Goal: Information Seeking & Learning: Check status

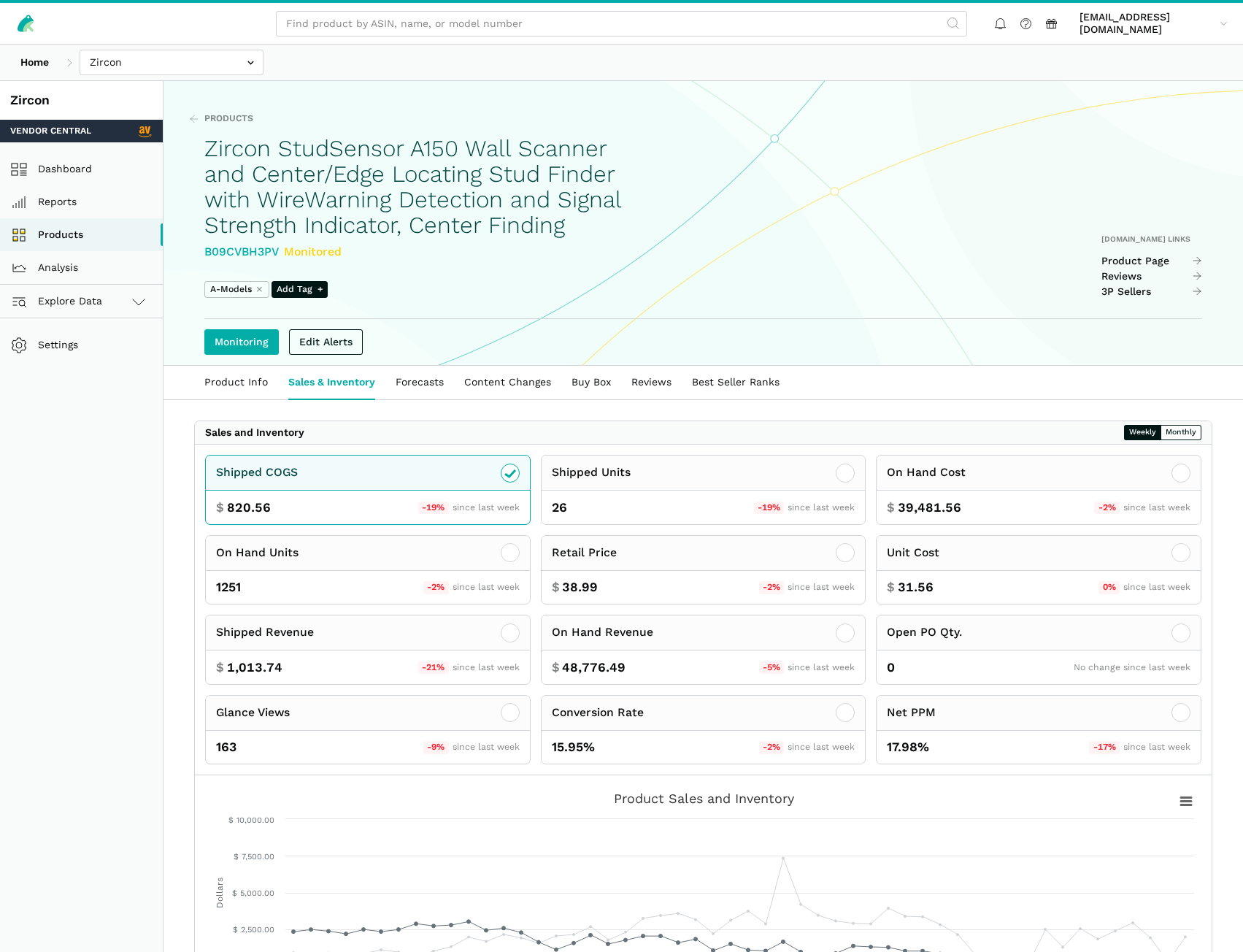
scroll to position [73, 0]
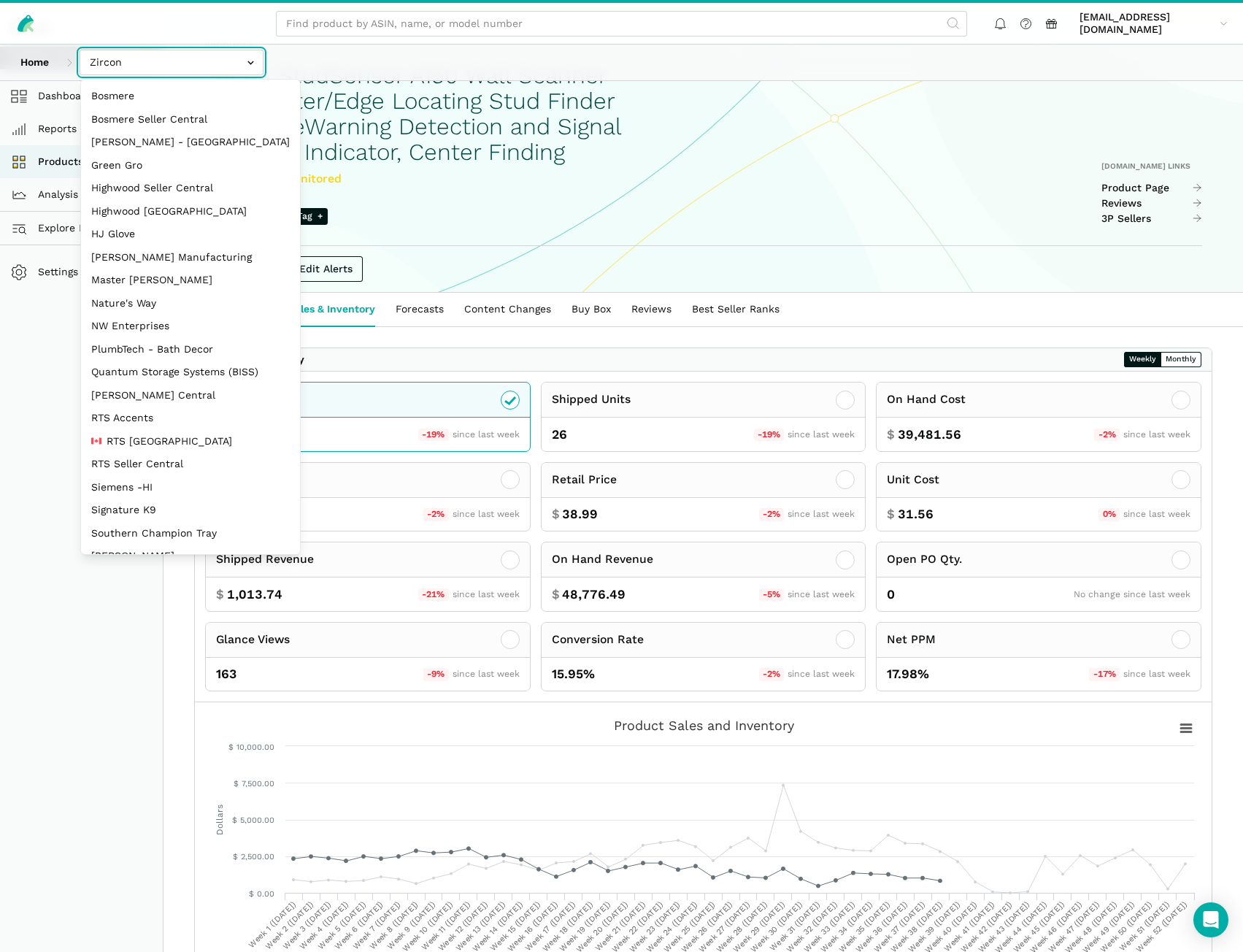
click at [195, 64] on input "text" at bounding box center [172, 62] width 184 height 25
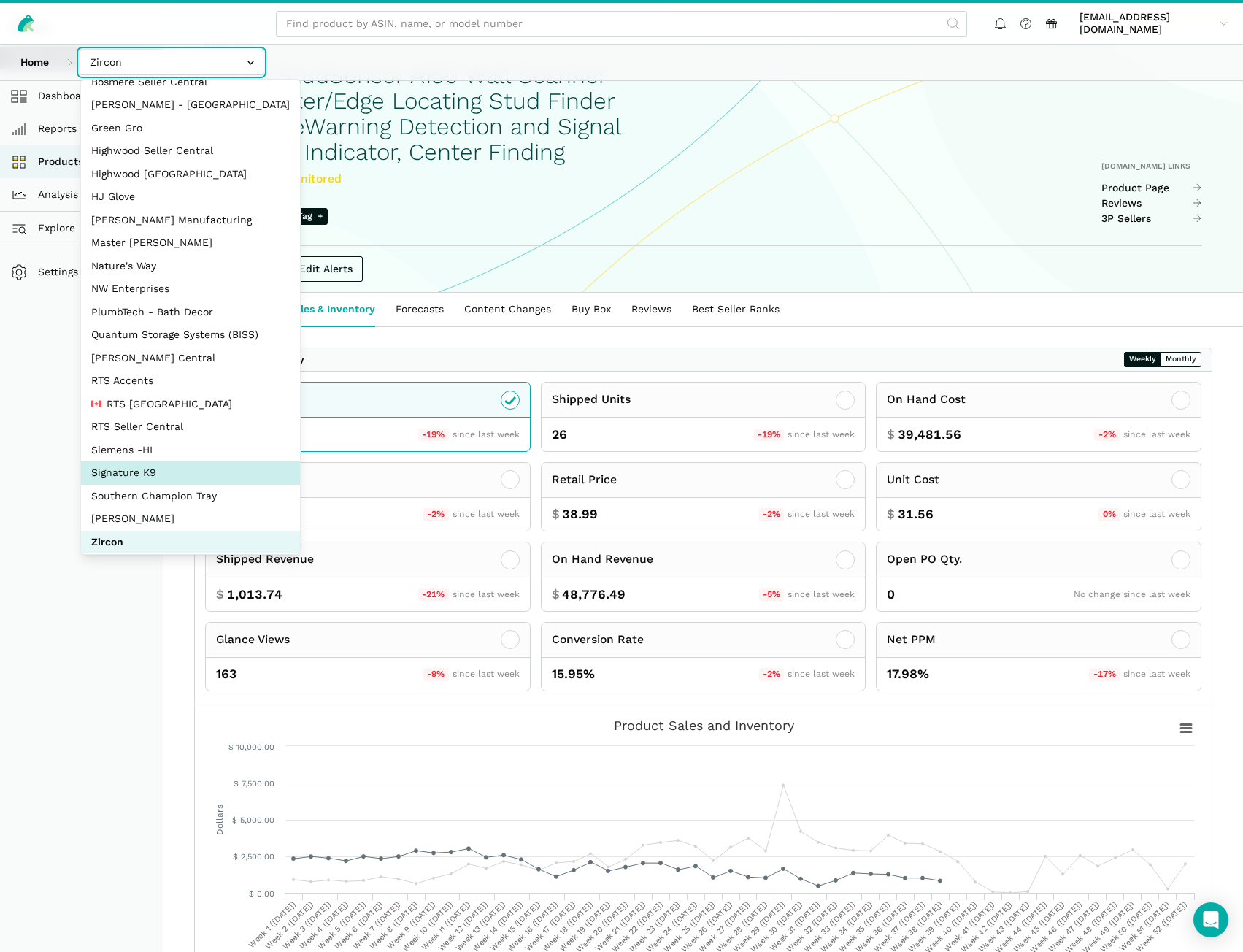
scroll to position [65, 0]
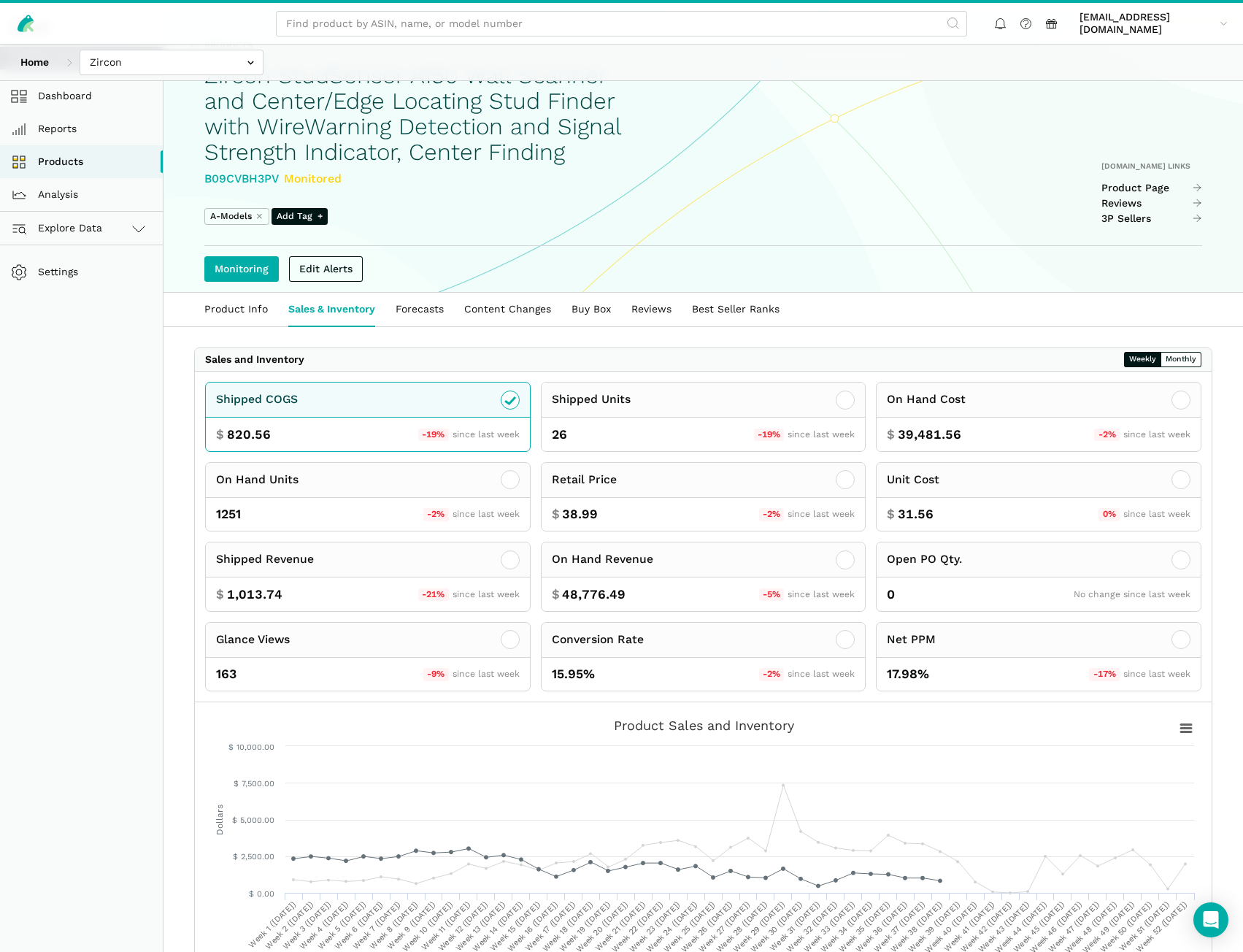
click at [581, 292] on div "Edit Alerts" at bounding box center [703, 268] width 998 height 46
click at [82, 163] on link "Products" at bounding box center [82, 162] width 163 height 33
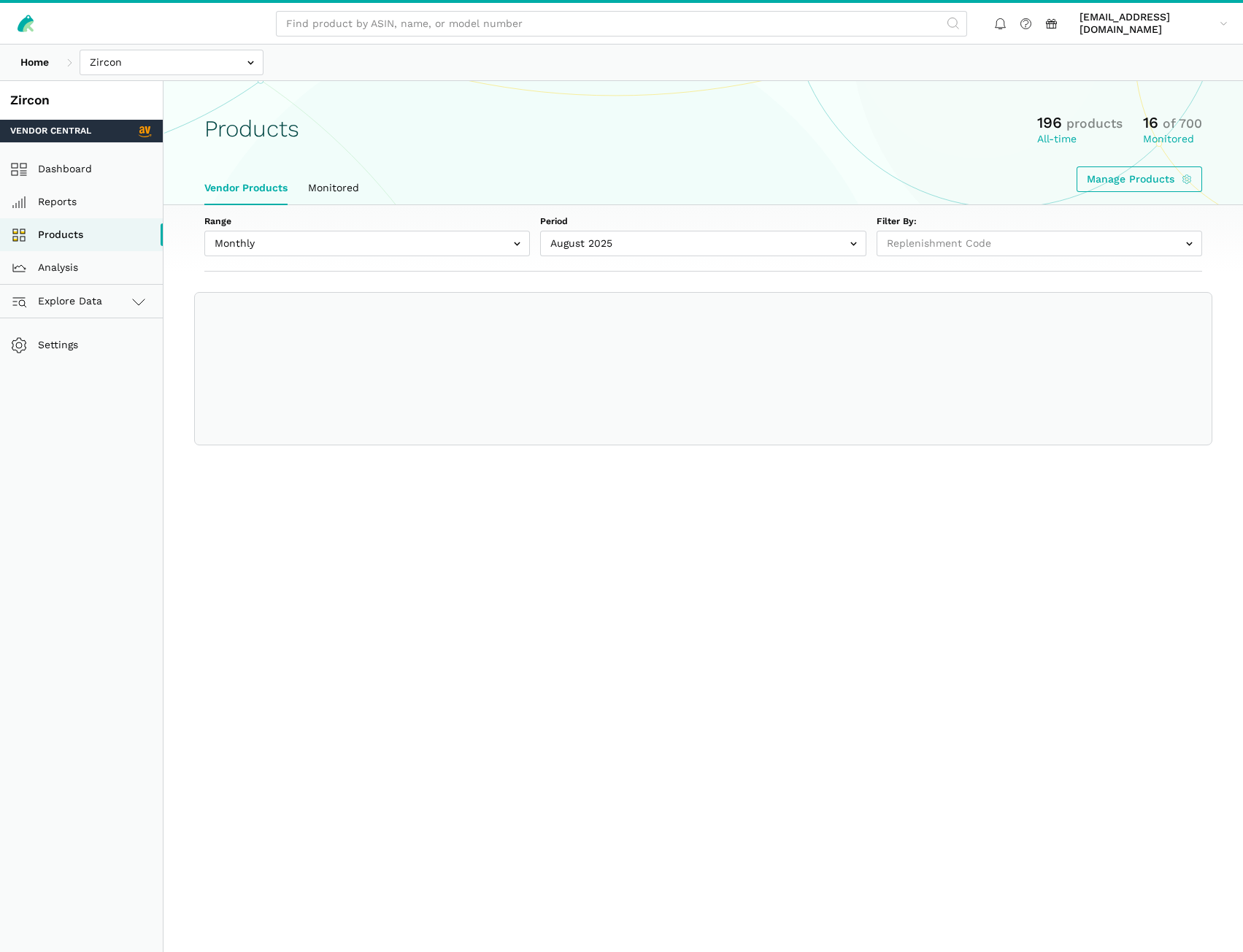
select select
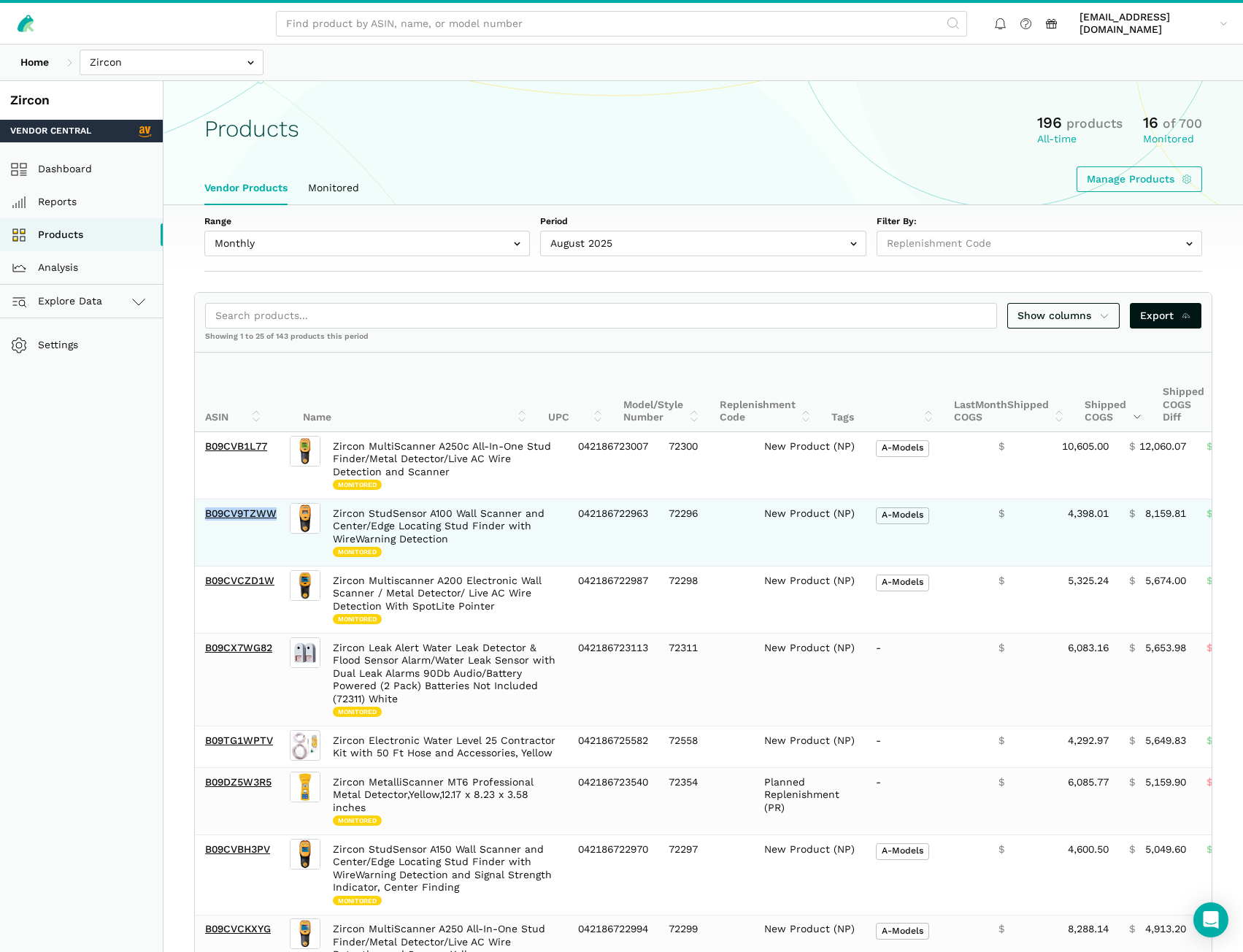
drag, startPoint x: 278, startPoint y: 521, endPoint x: 205, endPoint y: 522, distance: 73.0
click at [205, 522] on td "B09CV9TZWW" at bounding box center [241, 532] width 92 height 67
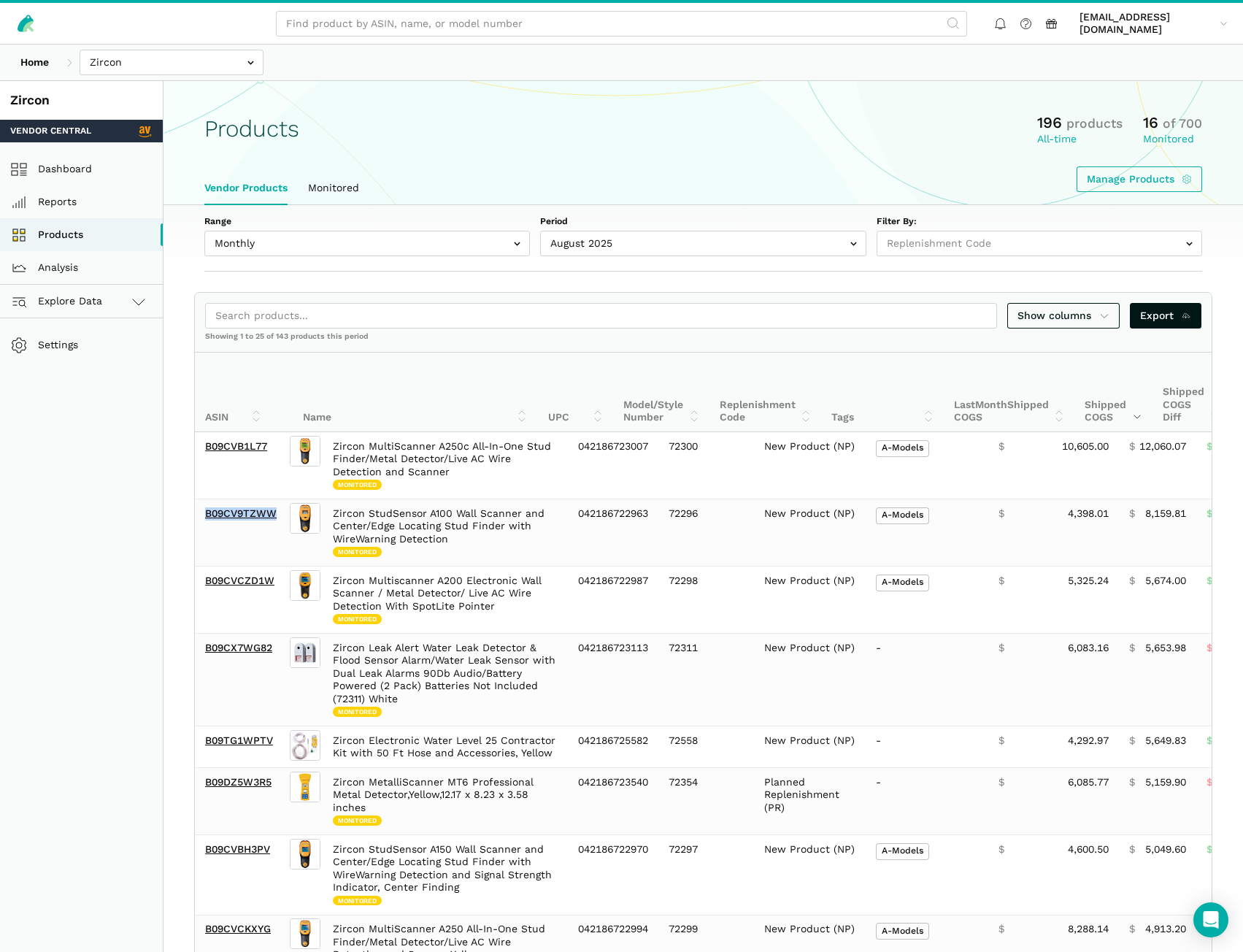
copy link "B09CV9TZWW"
click at [1101, 310] on icon at bounding box center [1104, 315] width 11 height 16
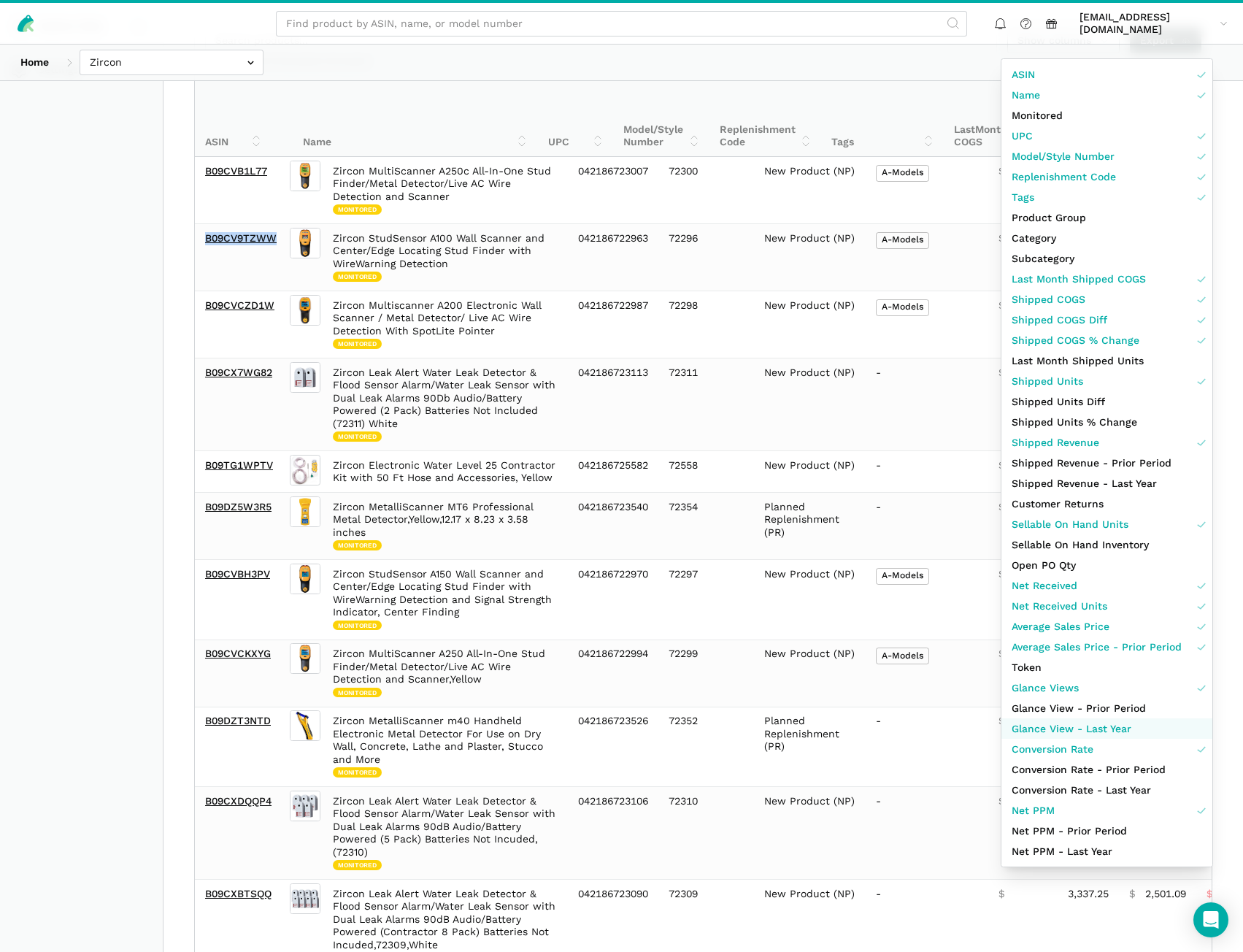
scroll to position [292, 0]
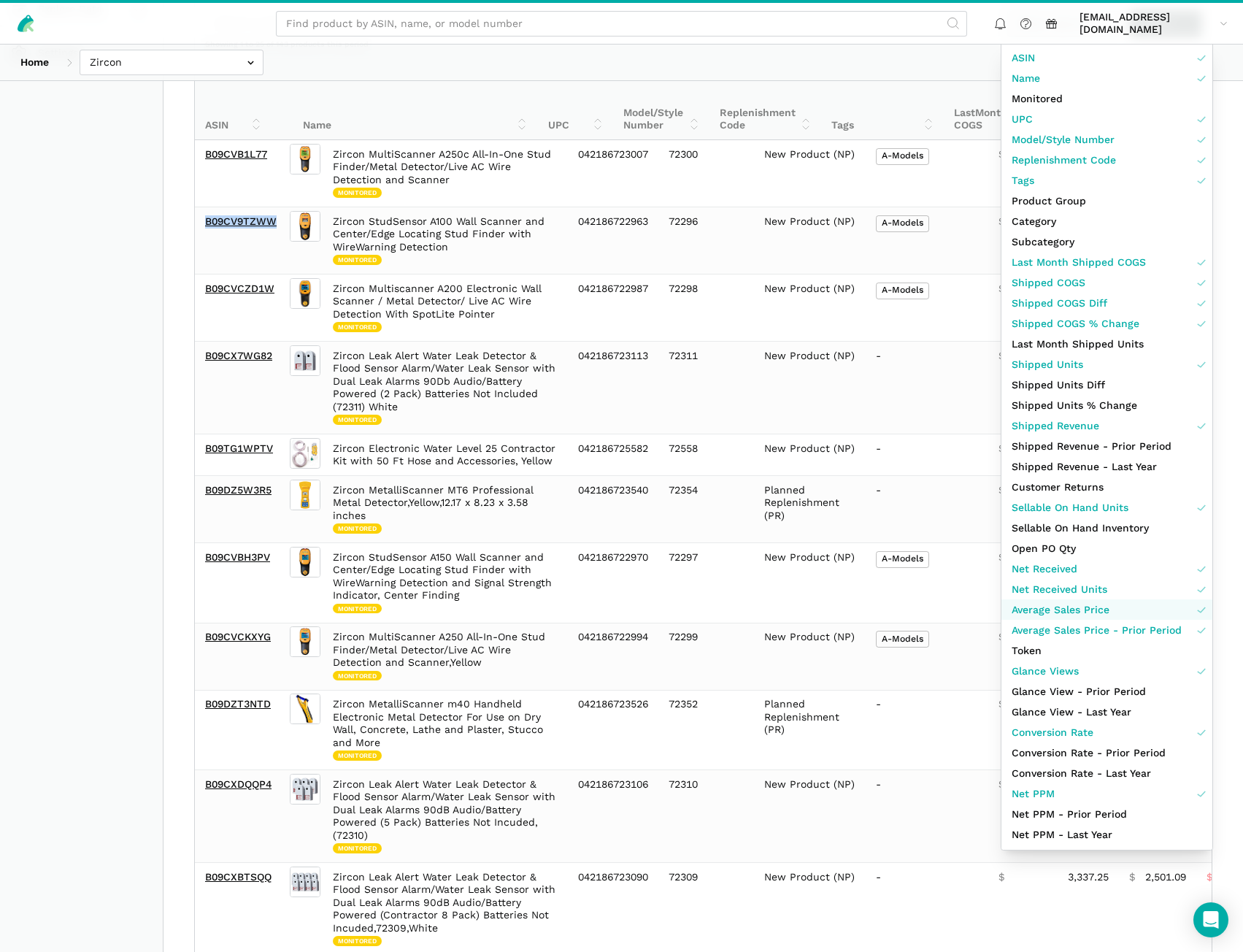
click at [1086, 607] on span "Average Sales Price" at bounding box center [1060, 609] width 98 height 16
click at [1086, 632] on span "Average Sales Price - Prior Period" at bounding box center [1096, 631] width 170 height 16
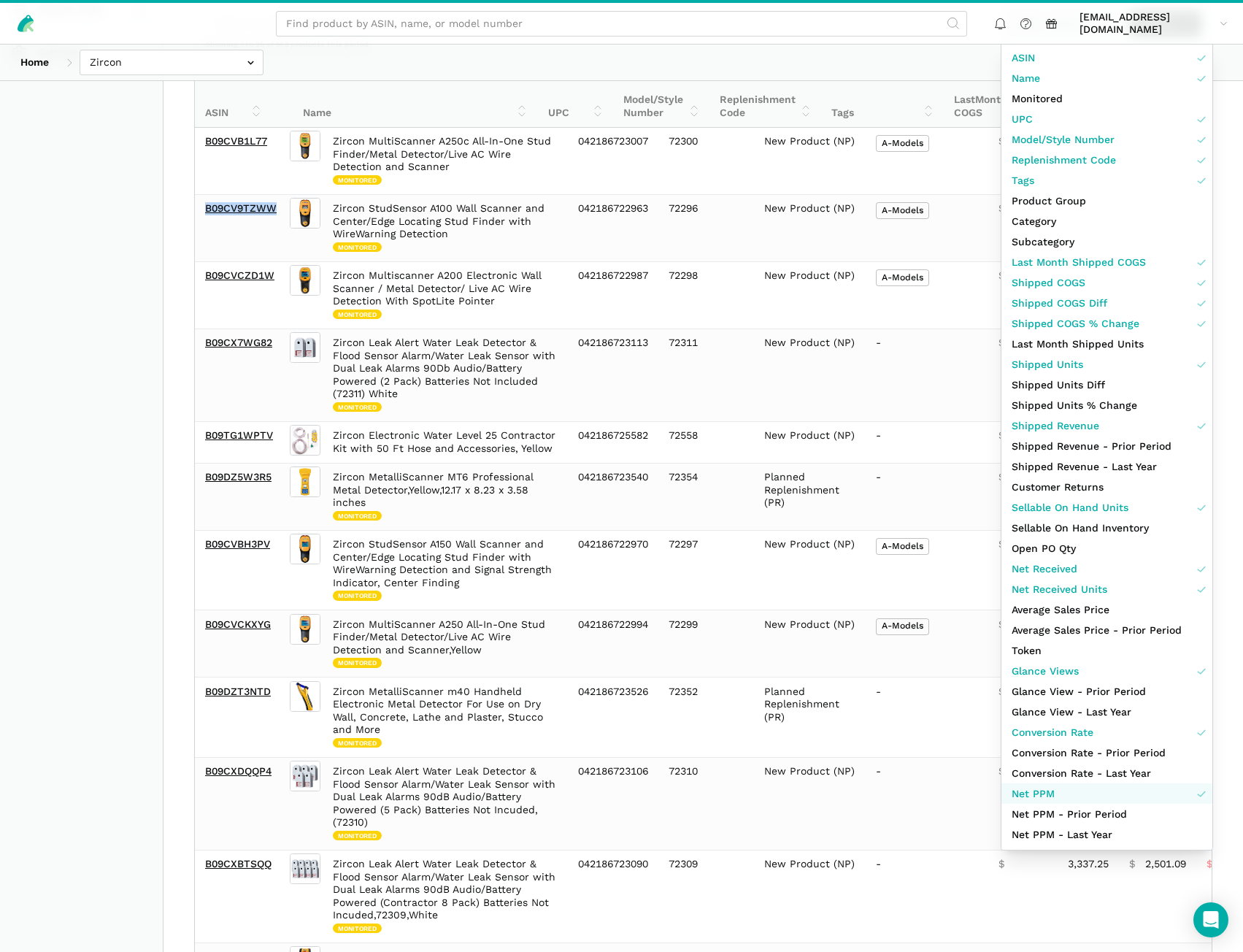
click at [1060, 790] on link "Net PPM" at bounding box center [1106, 793] width 211 height 20
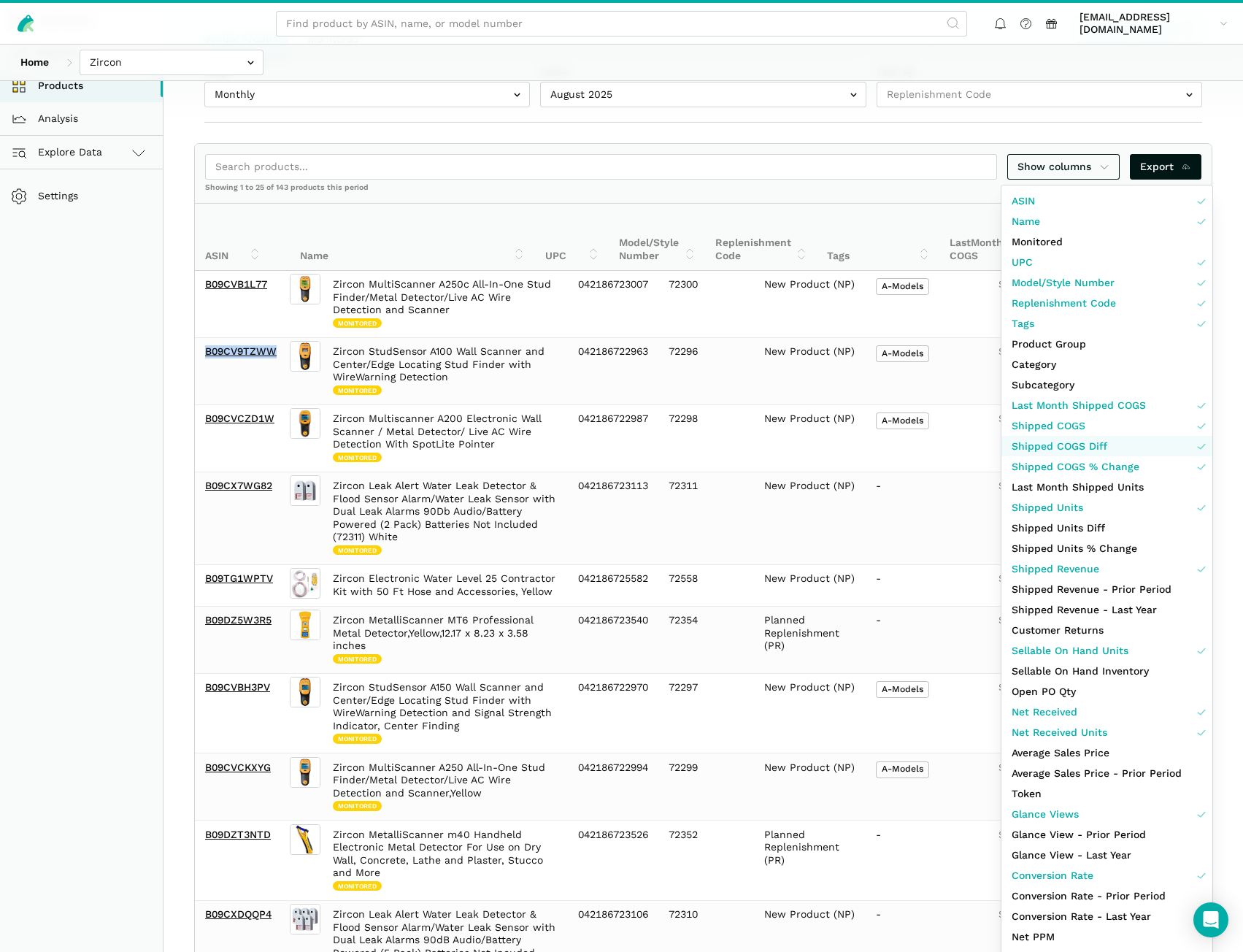
scroll to position [146, 0]
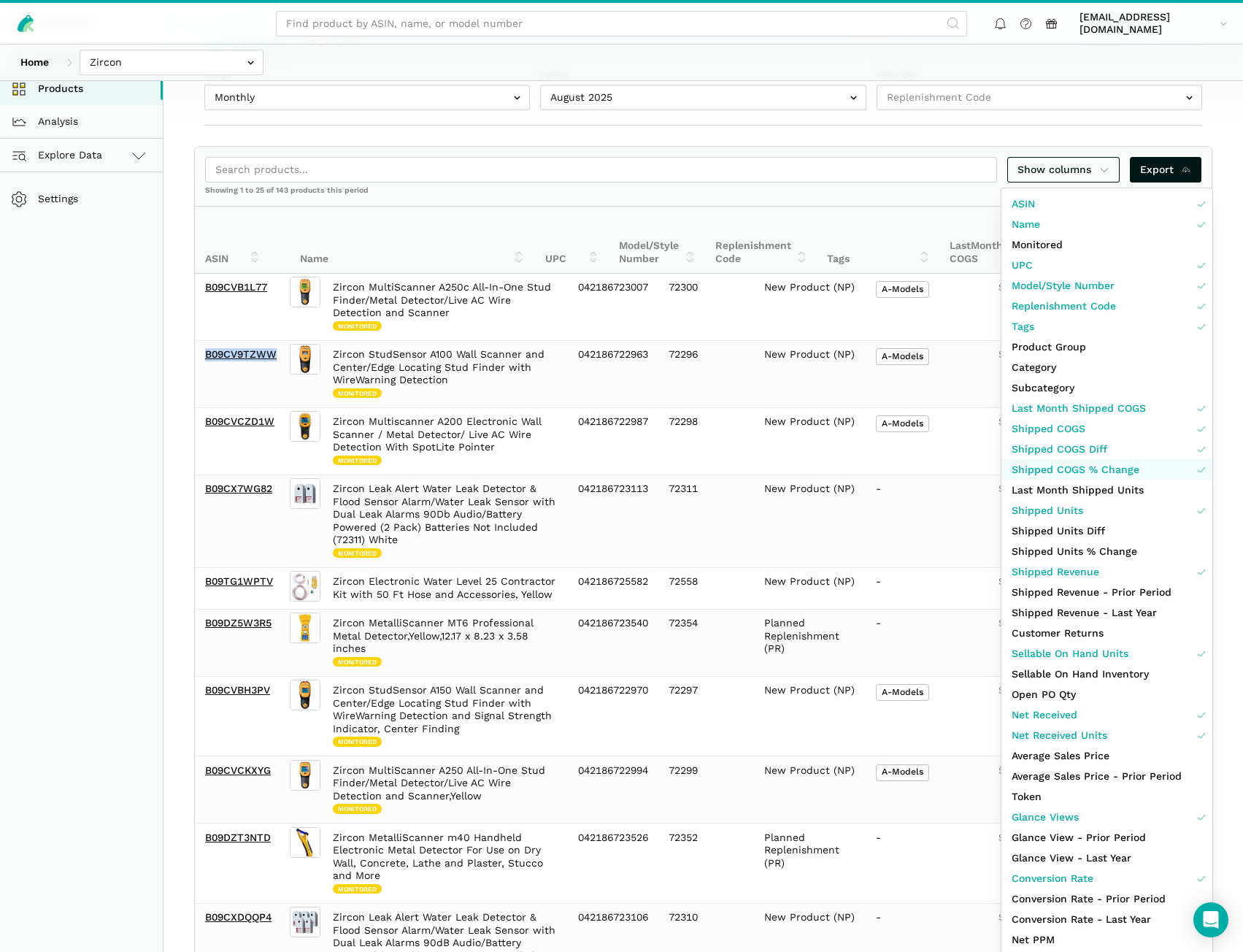
click at [1090, 476] on span "Shipped COGS % Change" at bounding box center [1075, 470] width 128 height 16
click at [1083, 445] on span "Shipped COGS Diff" at bounding box center [1059, 449] width 96 height 16
click at [1074, 431] on span "Shipped COGS" at bounding box center [1048, 429] width 74 height 16
click at [1079, 410] on span "Last Month Shipped COGS" at bounding box center [1078, 409] width 134 height 16
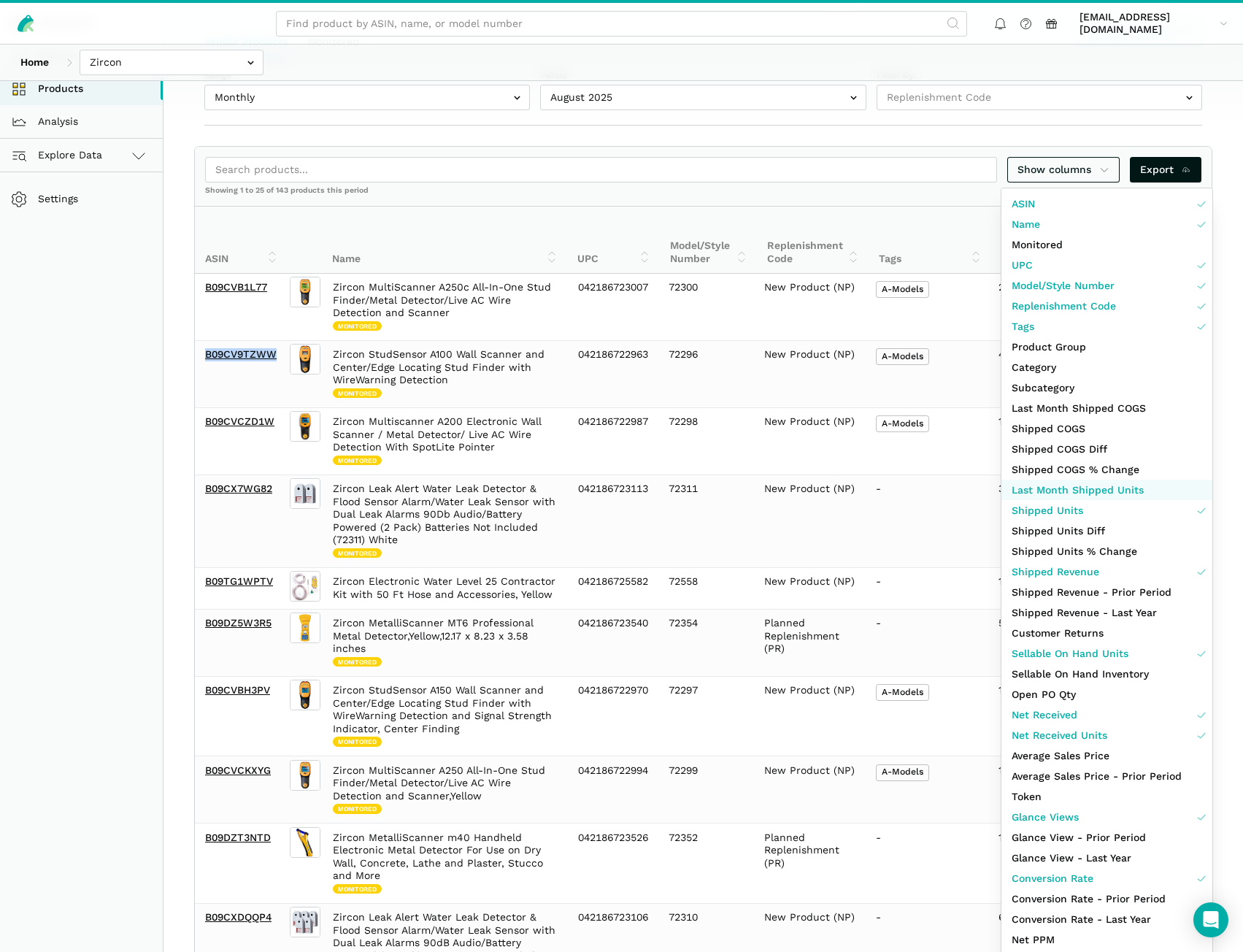
click at [1074, 492] on span "Last Month Shipped Units" at bounding box center [1077, 490] width 132 height 16
click at [1056, 578] on span "Shipped Revenue" at bounding box center [1055, 572] width 87 height 16
click at [1057, 715] on span "Net Received" at bounding box center [1044, 715] width 66 height 16
drag, startPoint x: 1061, startPoint y: 331, endPoint x: 1060, endPoint y: 319, distance: 12.0
click at [1060, 330] on link "Tags" at bounding box center [1106, 326] width 211 height 20
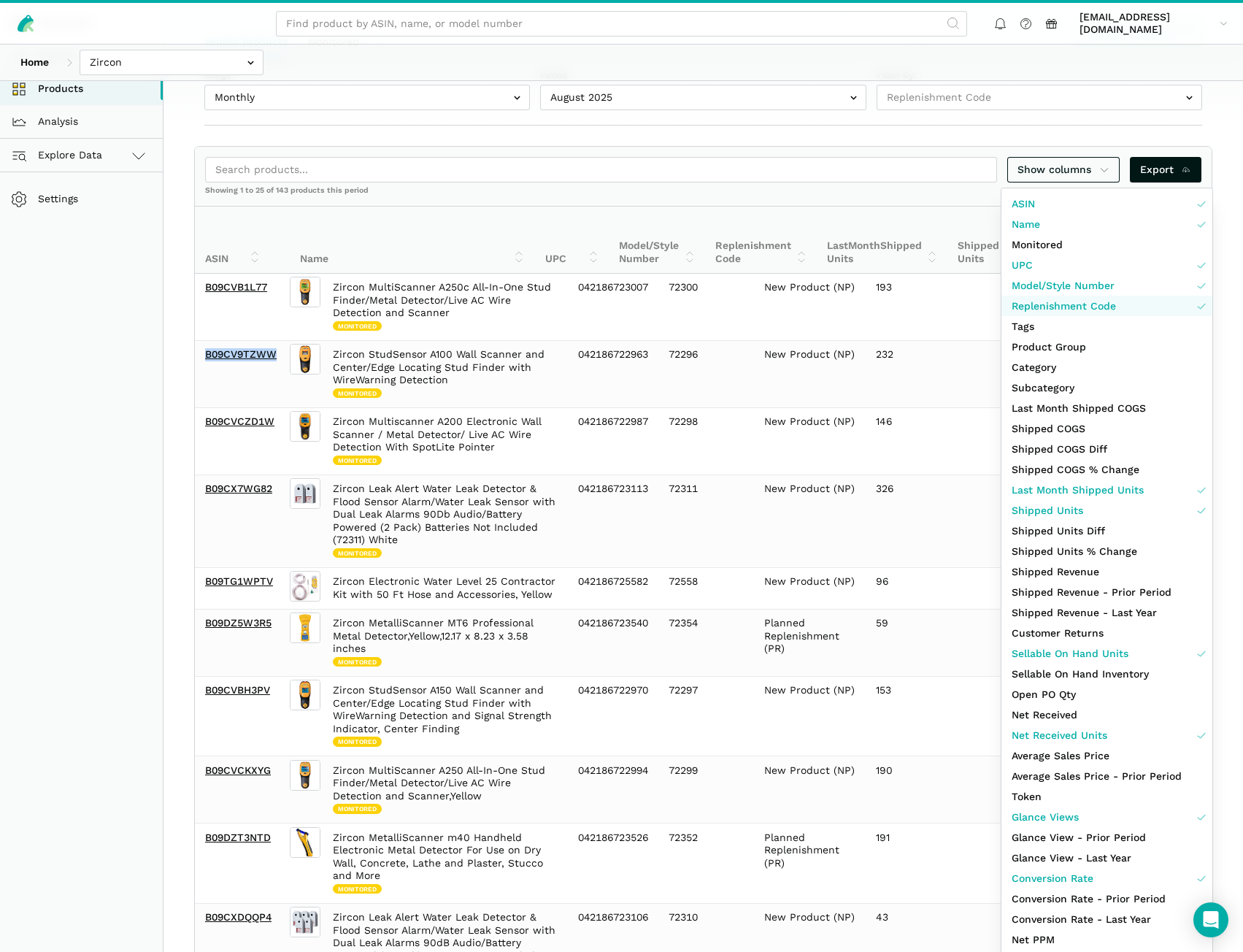
click at [1059, 304] on span "Replenishment Code" at bounding box center [1063, 307] width 105 height 16
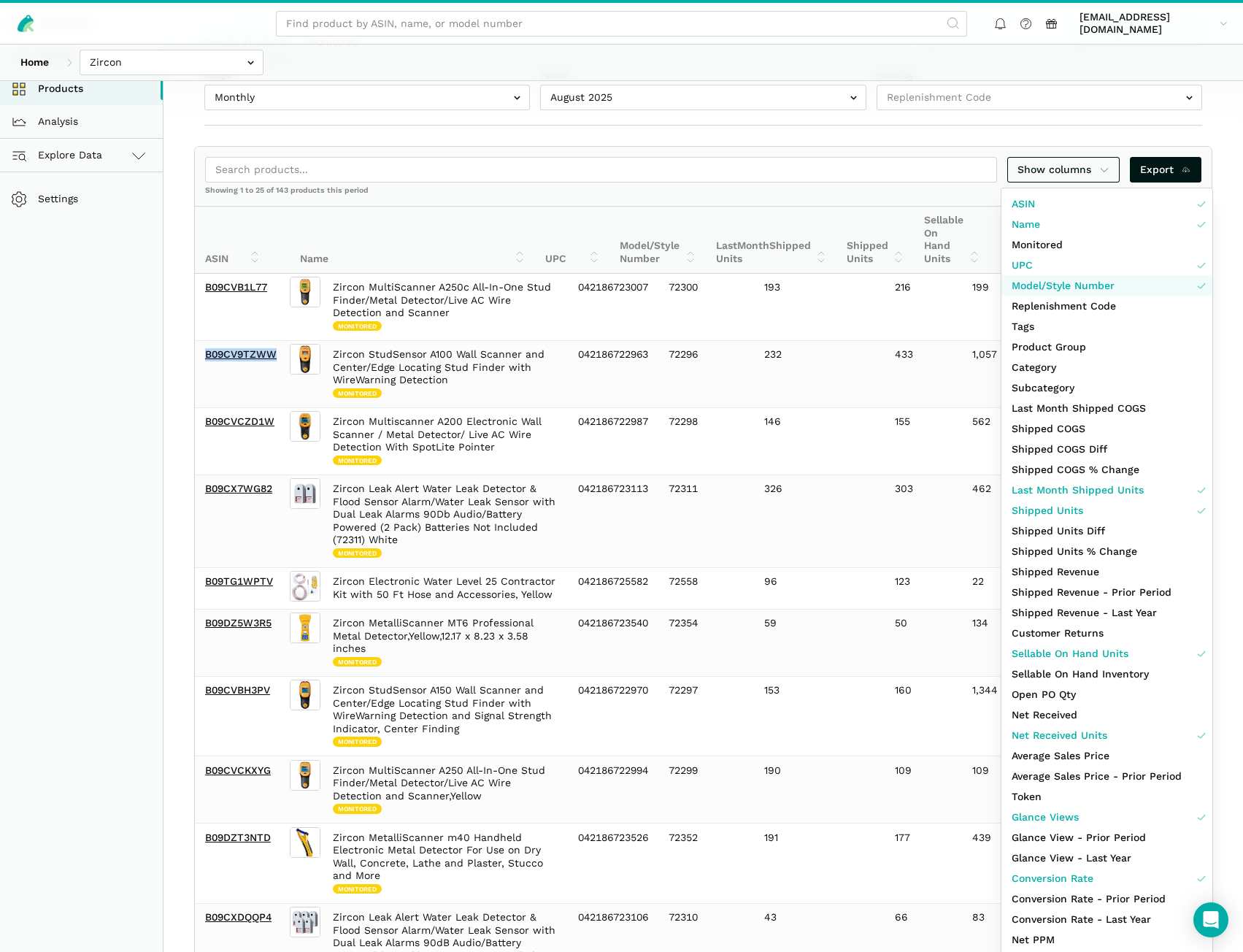
click at [1058, 281] on span "Model/Style Number" at bounding box center [1063, 286] width 103 height 16
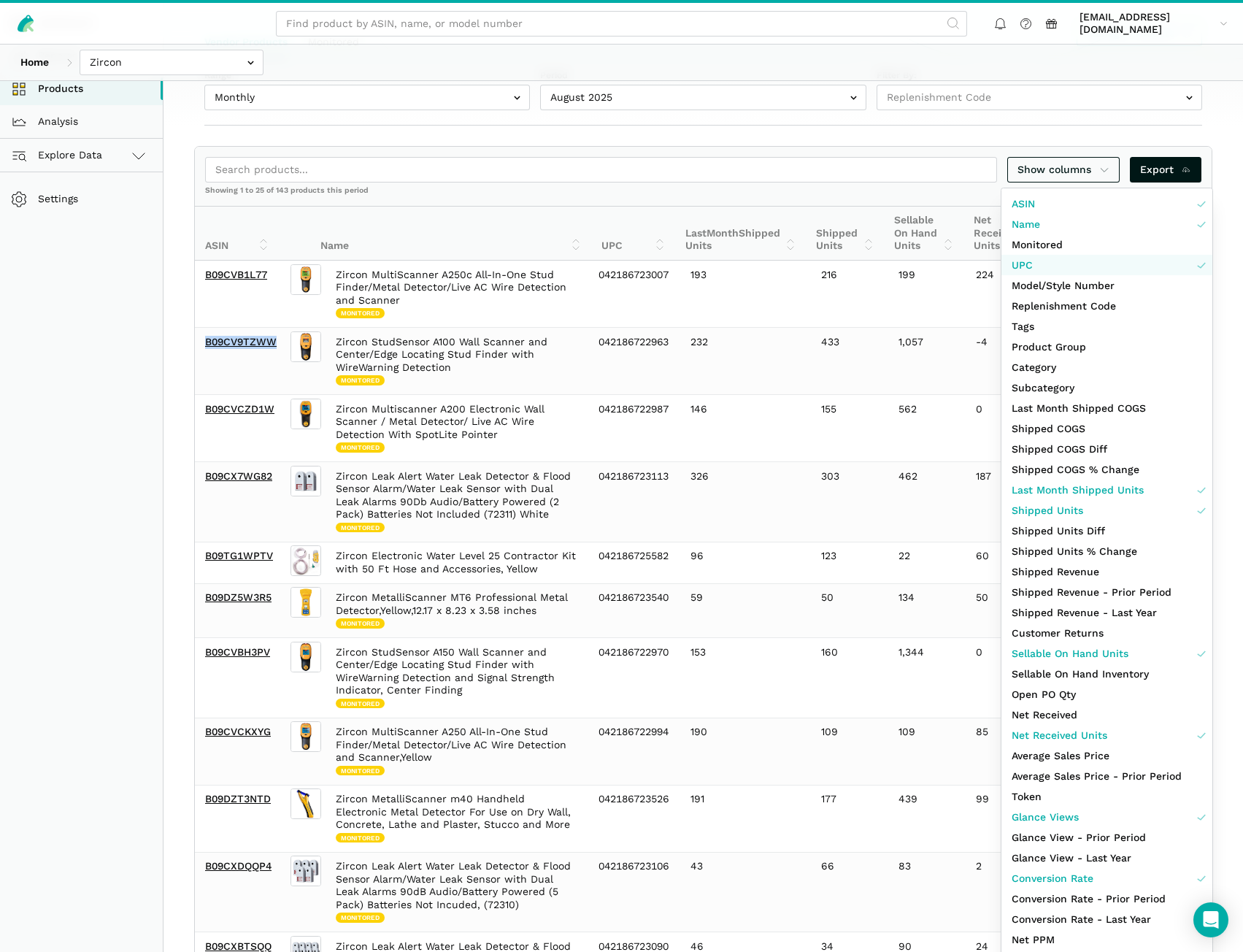
click at [1061, 268] on link "UPC" at bounding box center [1106, 264] width 211 height 20
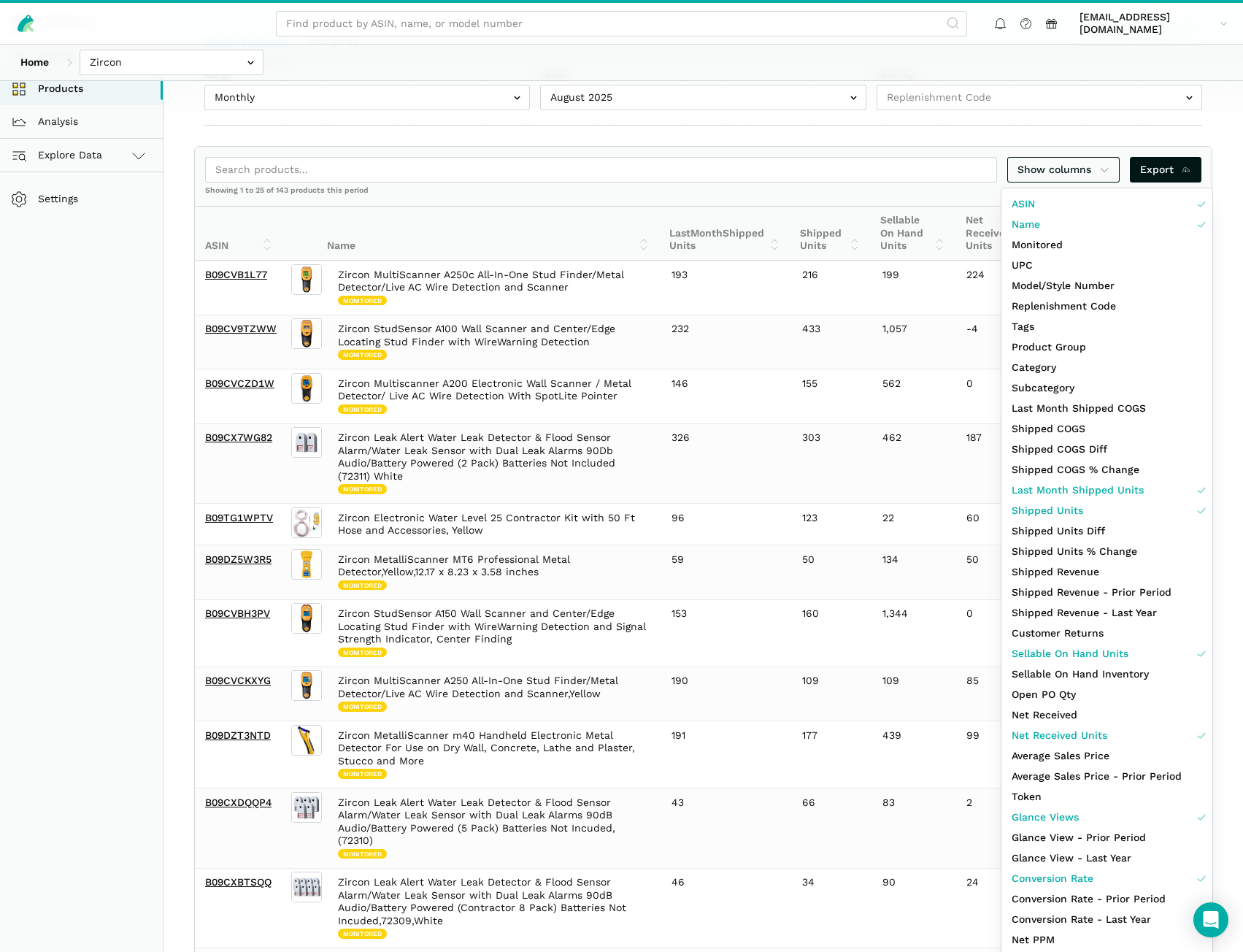
click at [887, 147] on div at bounding box center [621, 476] width 1243 height 952
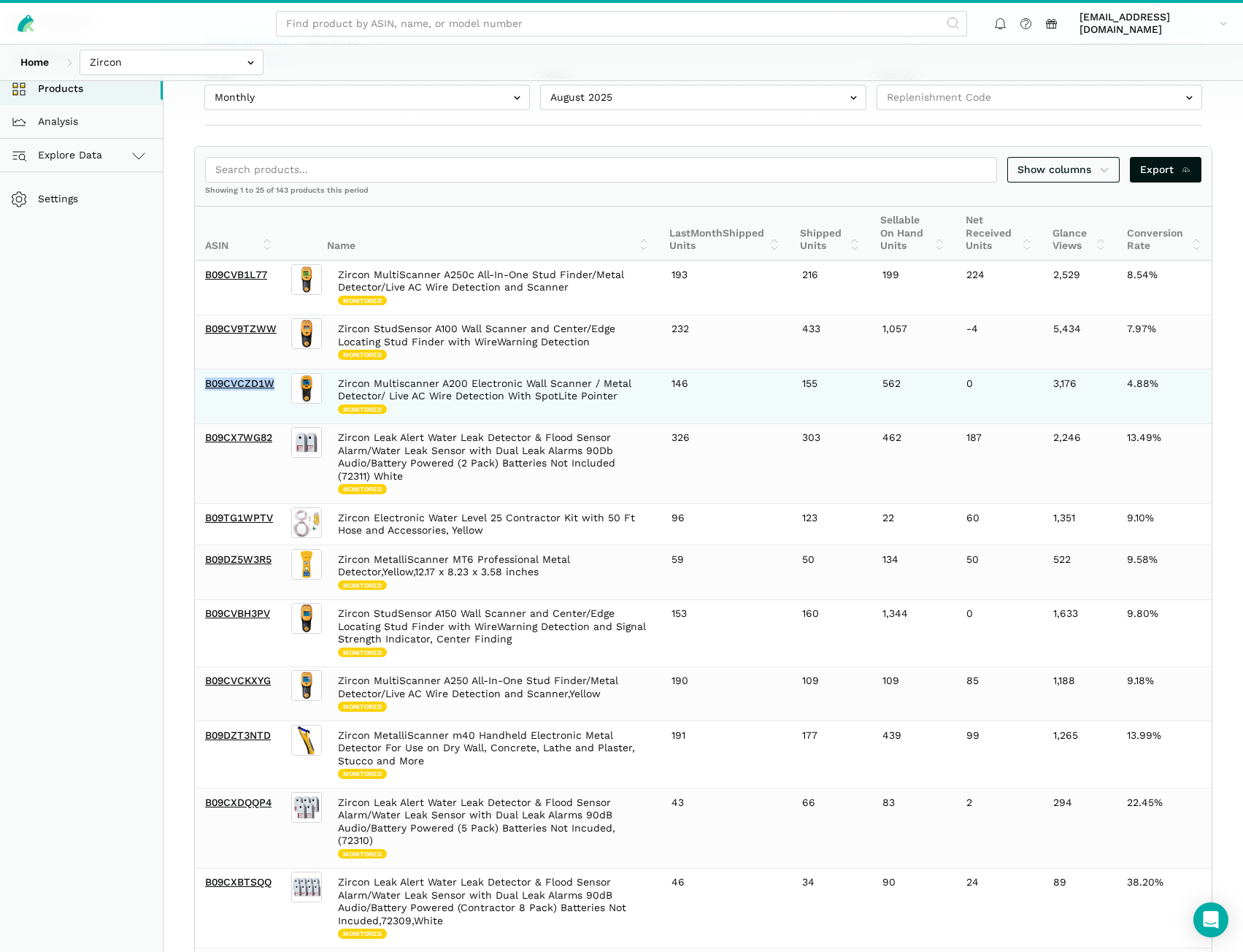
drag, startPoint x: 279, startPoint y: 402, endPoint x: 199, endPoint y: 405, distance: 80.1
click at [199, 405] on td "B09CVCZD1W" at bounding box center [242, 397] width 93 height 54
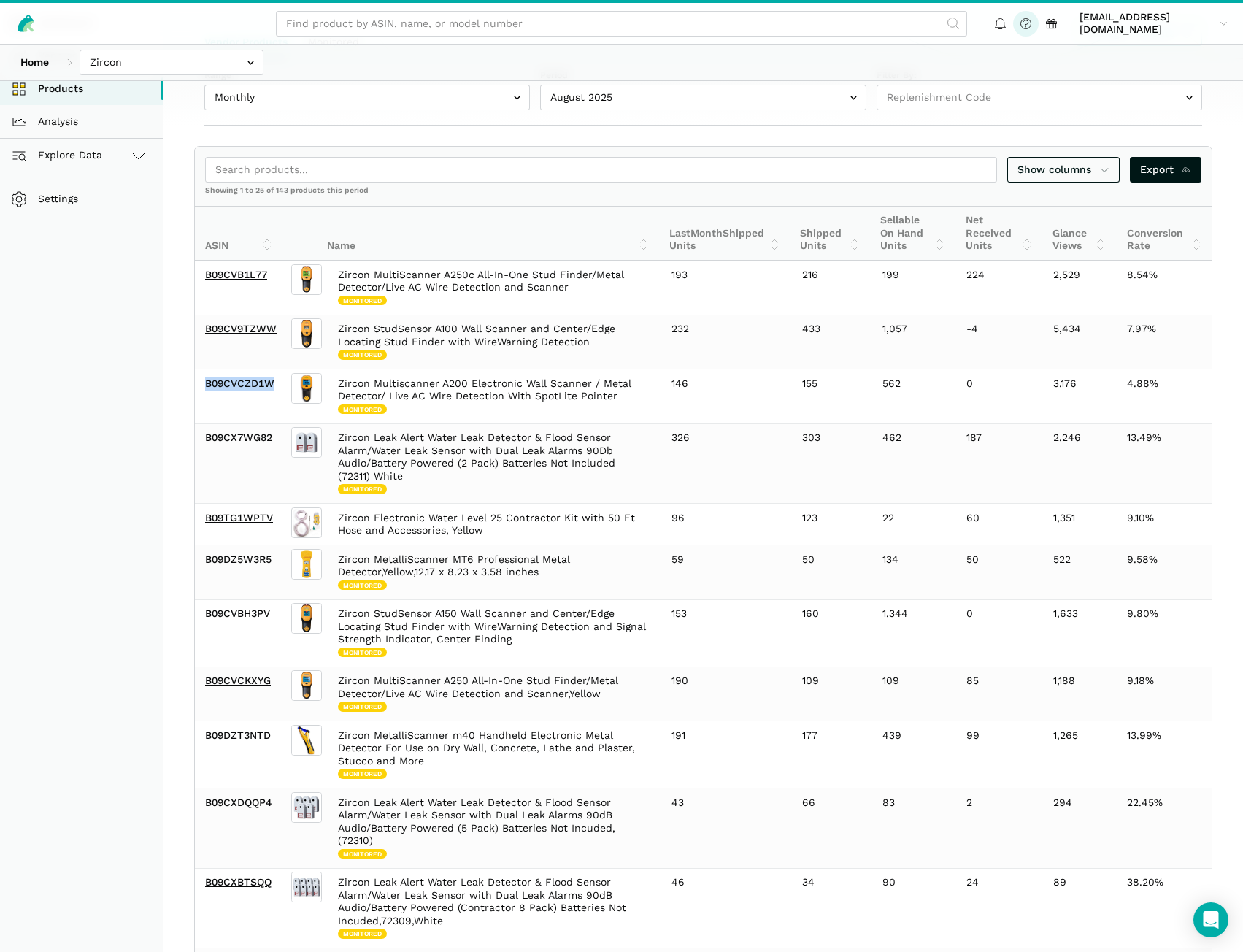
copy link "B09CVCZD1W"
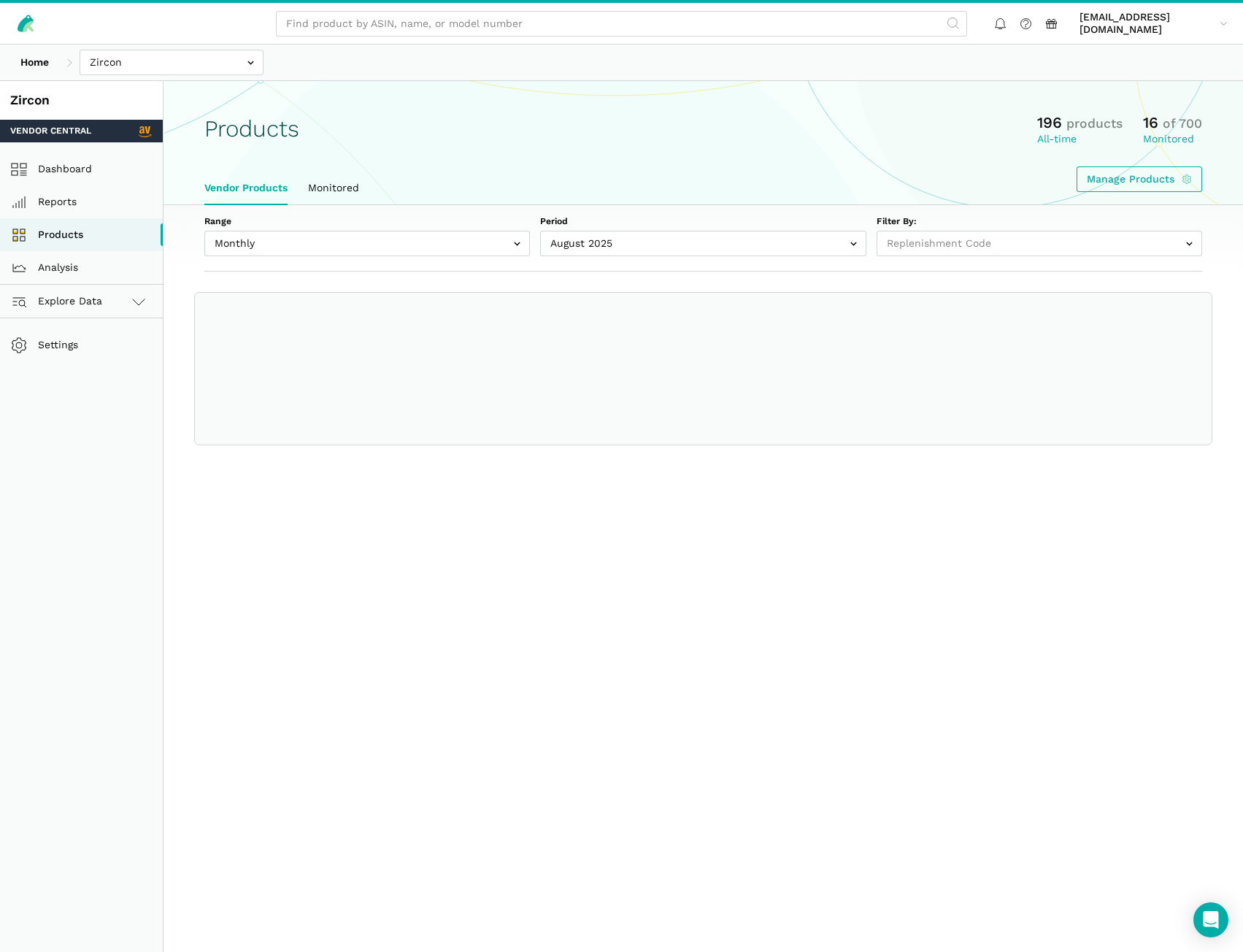
select select
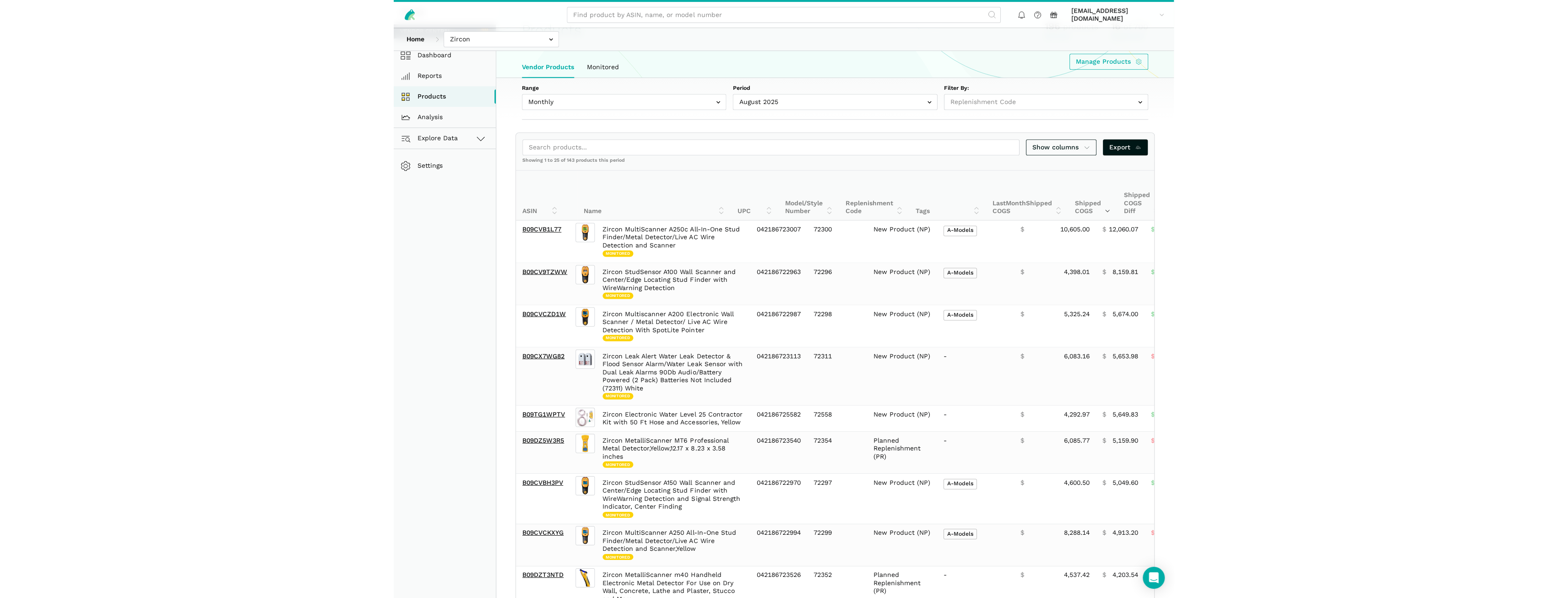
scroll to position [51, 0]
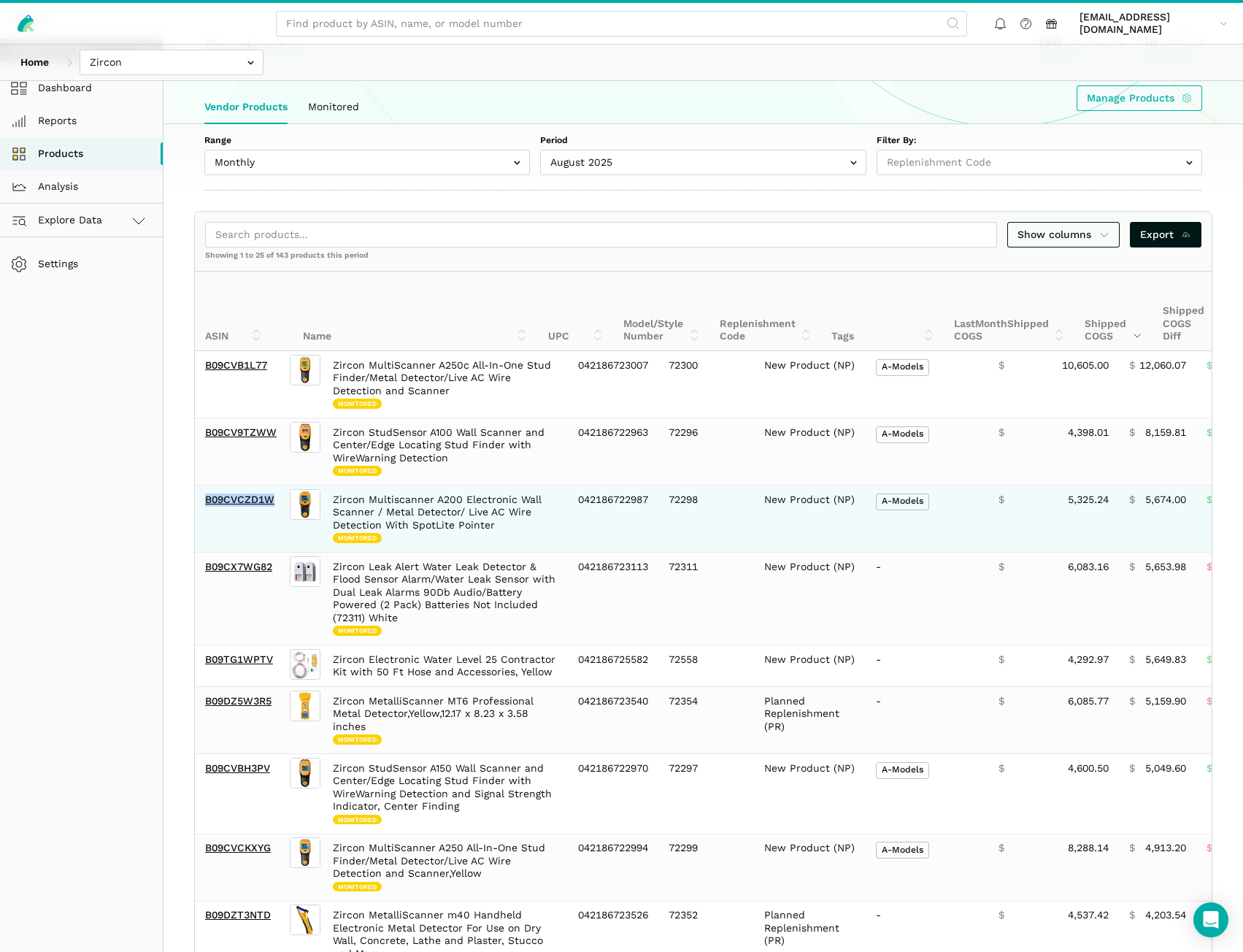
drag, startPoint x: 281, startPoint y: 509, endPoint x: 207, endPoint y: 506, distance: 74.1
click at [207, 506] on td "B09CVCZD1W" at bounding box center [241, 518] width 92 height 67
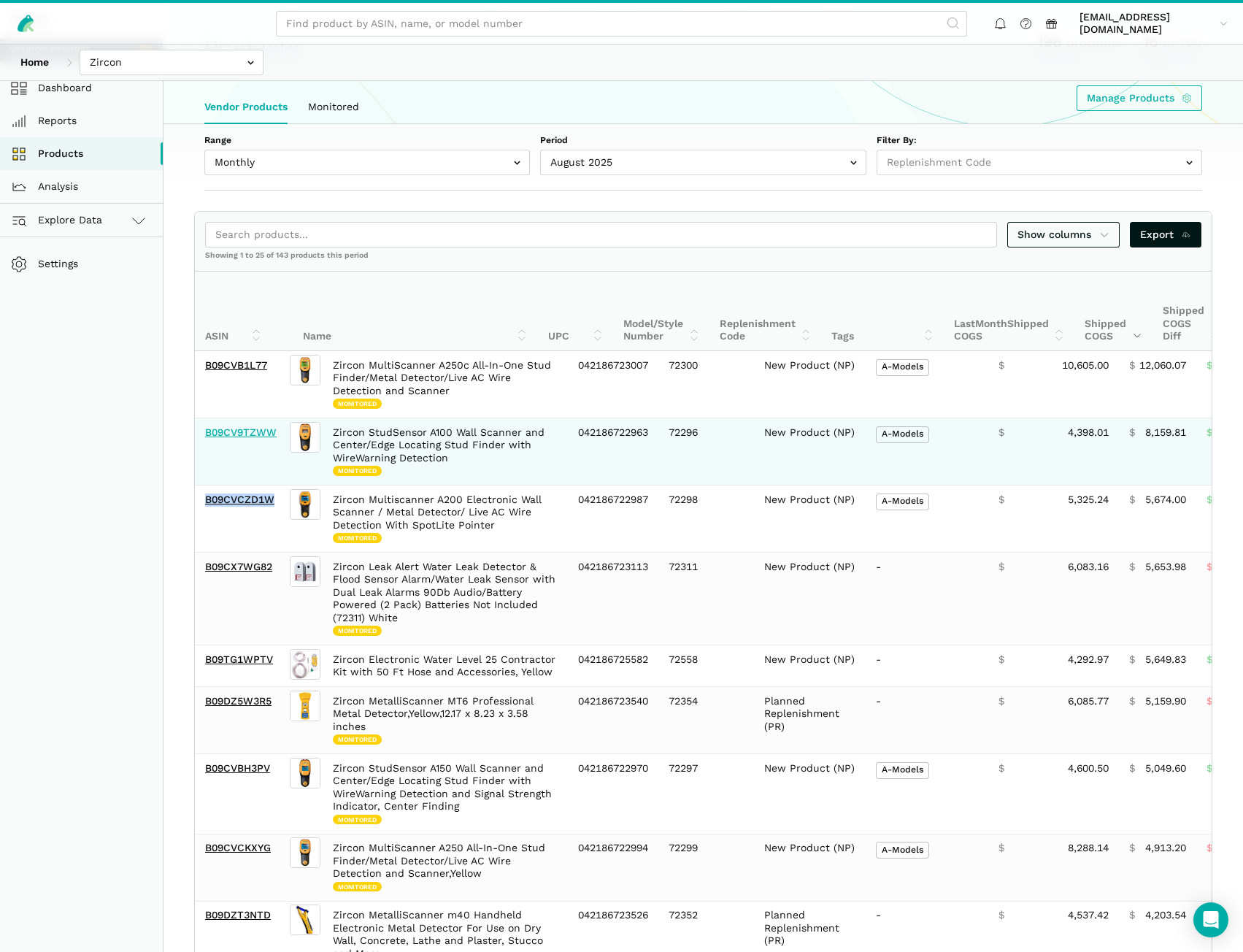
copy link "B09CVCZD1W"
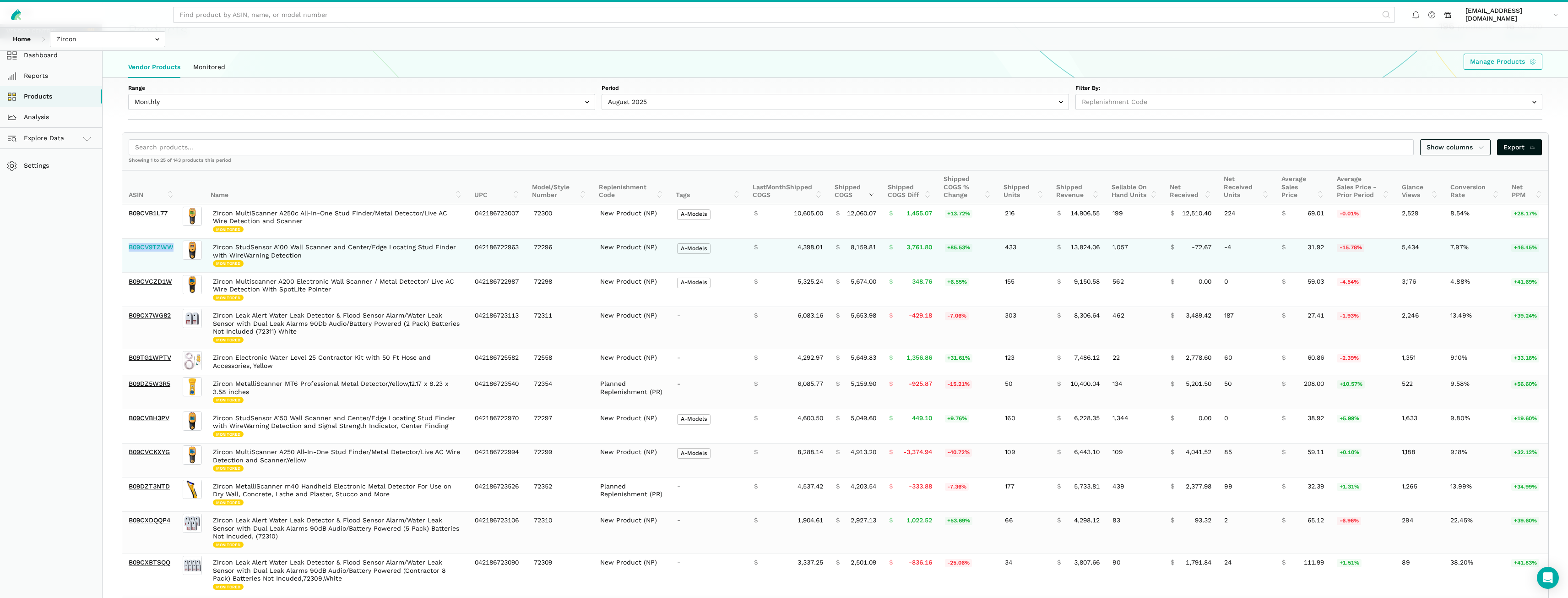
drag, startPoint x: 176, startPoint y: 252, endPoint x: 130, endPoint y: 249, distance: 46.1
click at [130, 249] on td "B09CV9TZWW" at bounding box center [152, 255] width 59 height 34
copy link "B09CV9TZWW"
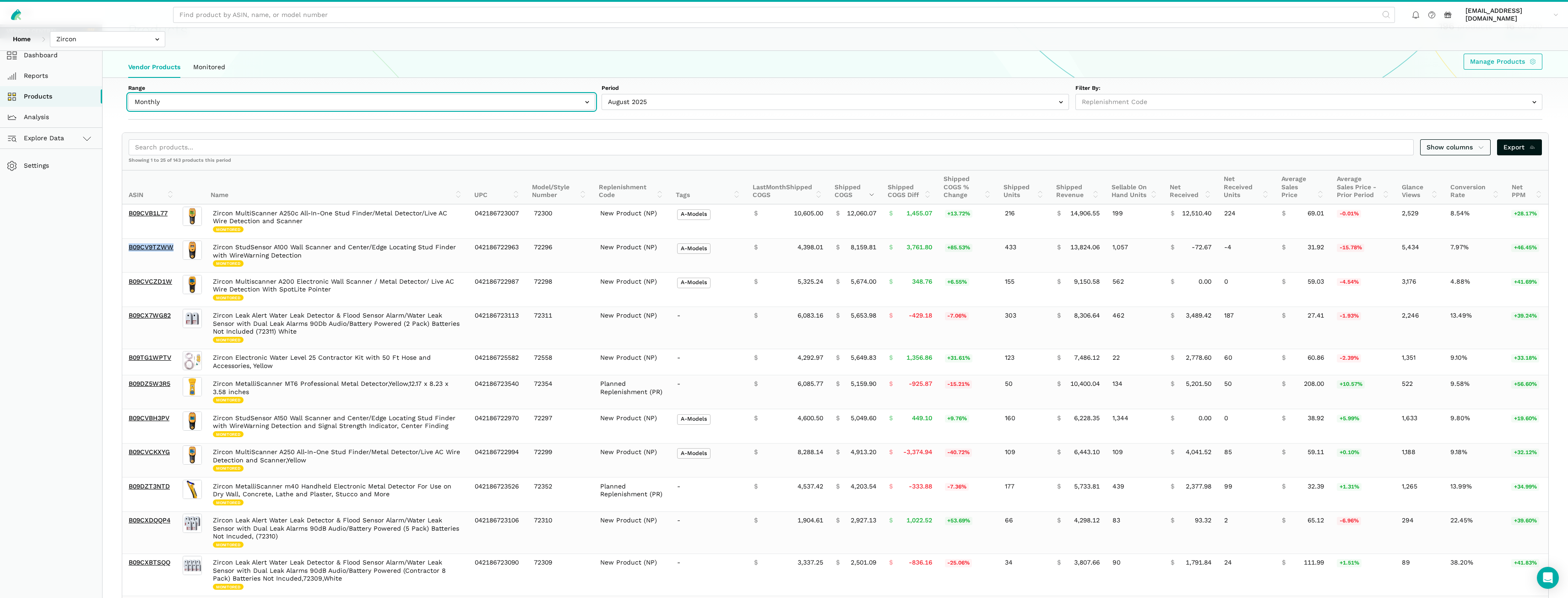
click at [542, 100] on input "text" at bounding box center [362, 102] width 467 height 16
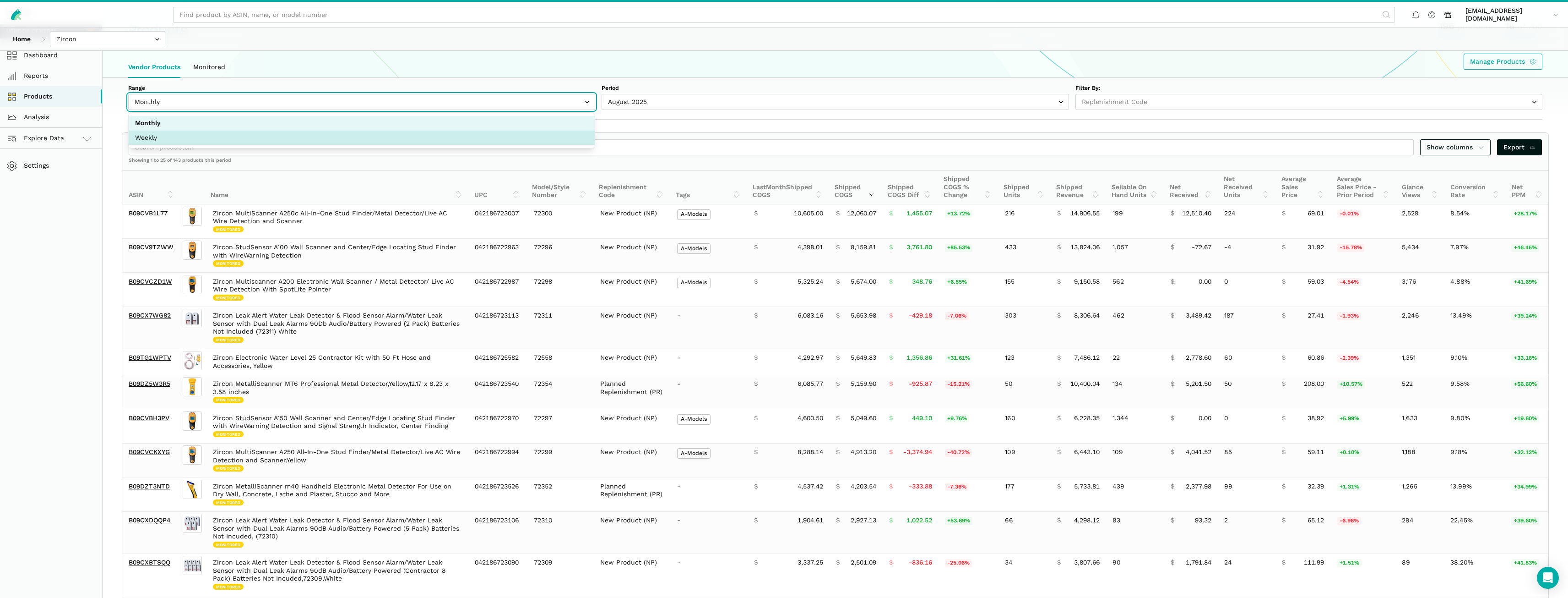
select select "Weekly"
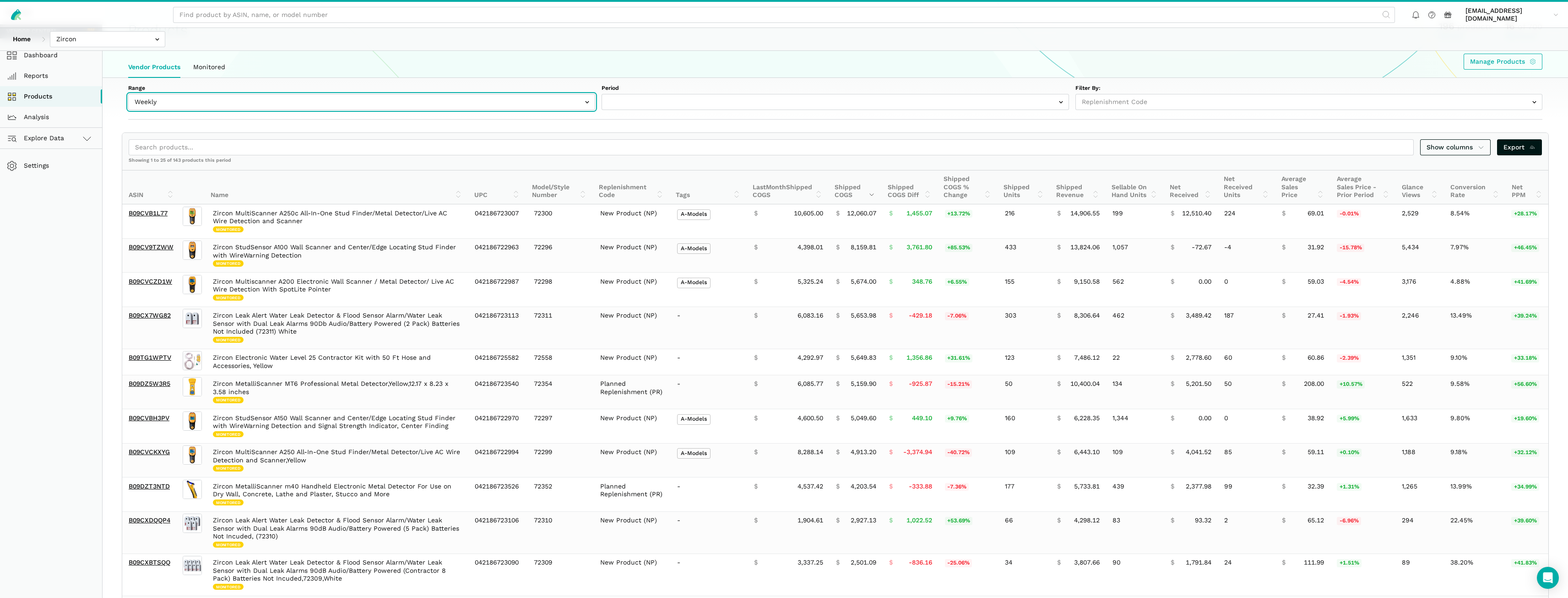
select select "Weekly|2025-09-14"
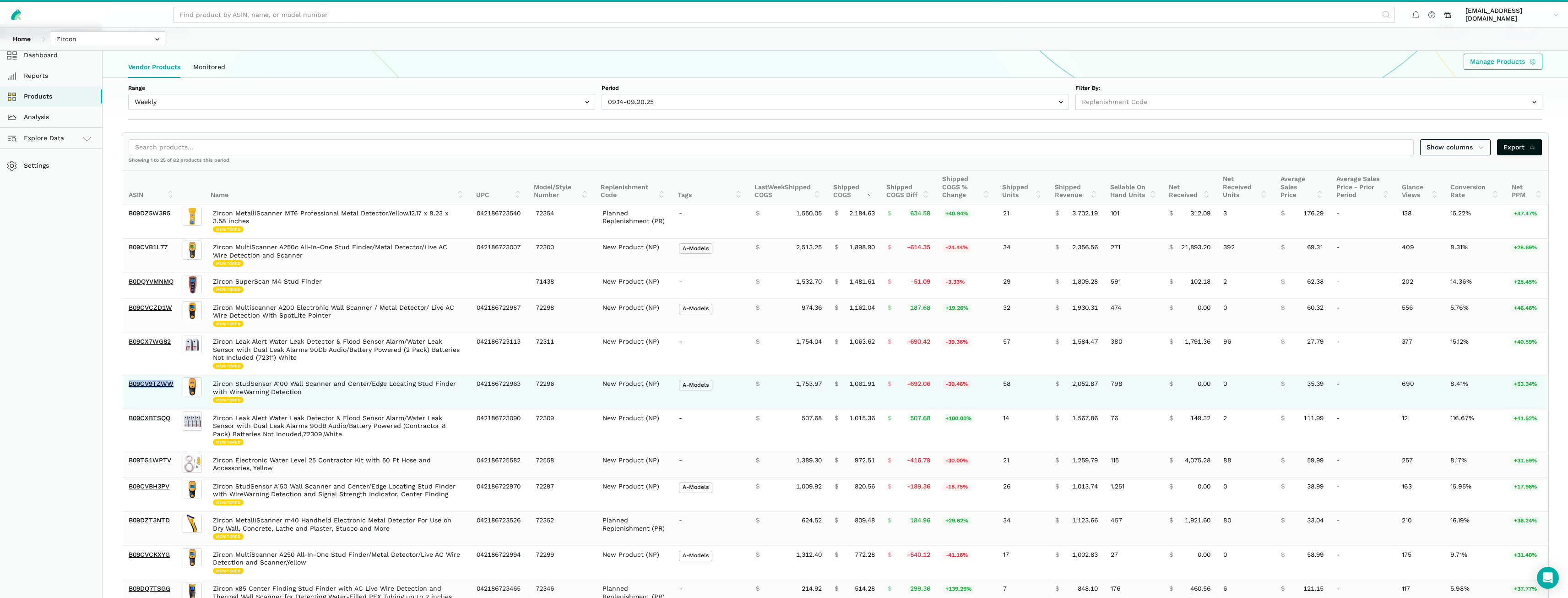
drag, startPoint x: 175, startPoint y: 387, endPoint x: 128, endPoint y: 387, distance: 47.0
click at [128, 387] on td "B09CV9TZWW" at bounding box center [152, 392] width 59 height 34
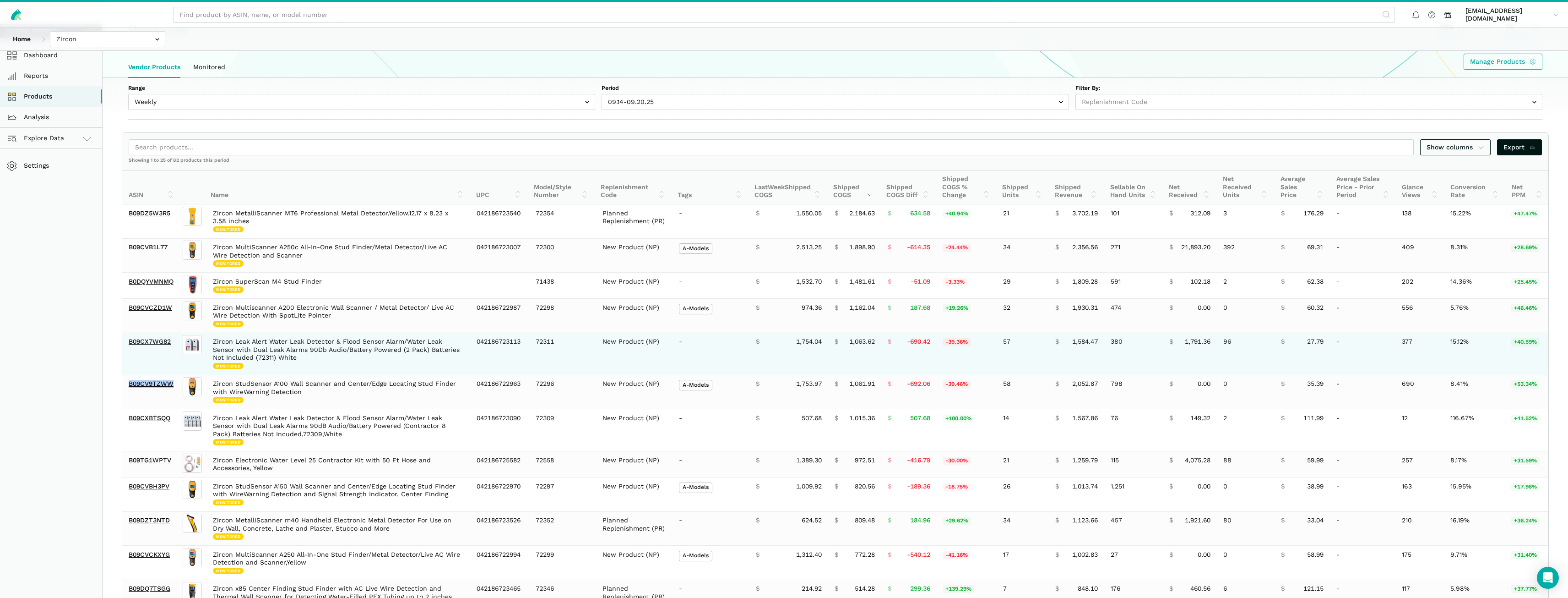
copy link "B09CV9TZWW"
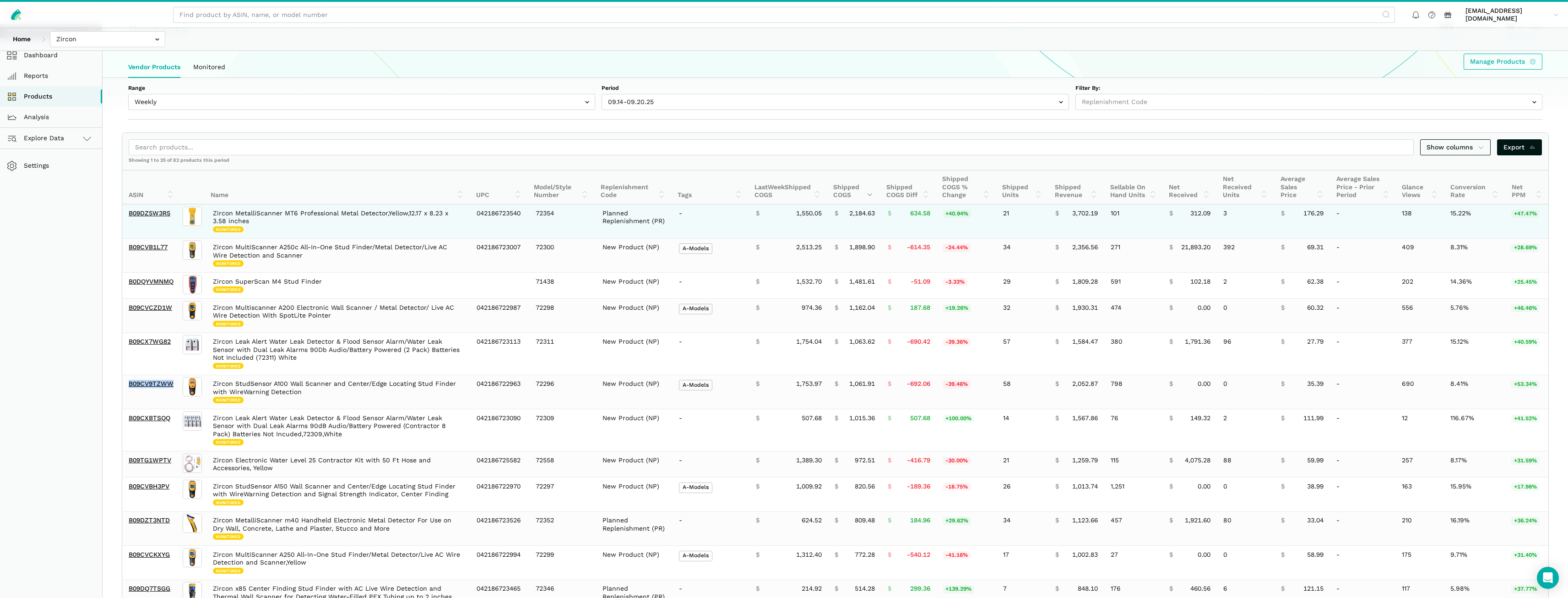
drag, startPoint x: 99, startPoint y: 253, endPoint x: 245, endPoint y: 226, distance: 148.5
click at [99, 253] on aside "Zircon Vendor Central Dashboard Reports Products Analysis Explore Data Vendor C…" at bounding box center [51, 535] width 102 height 1071
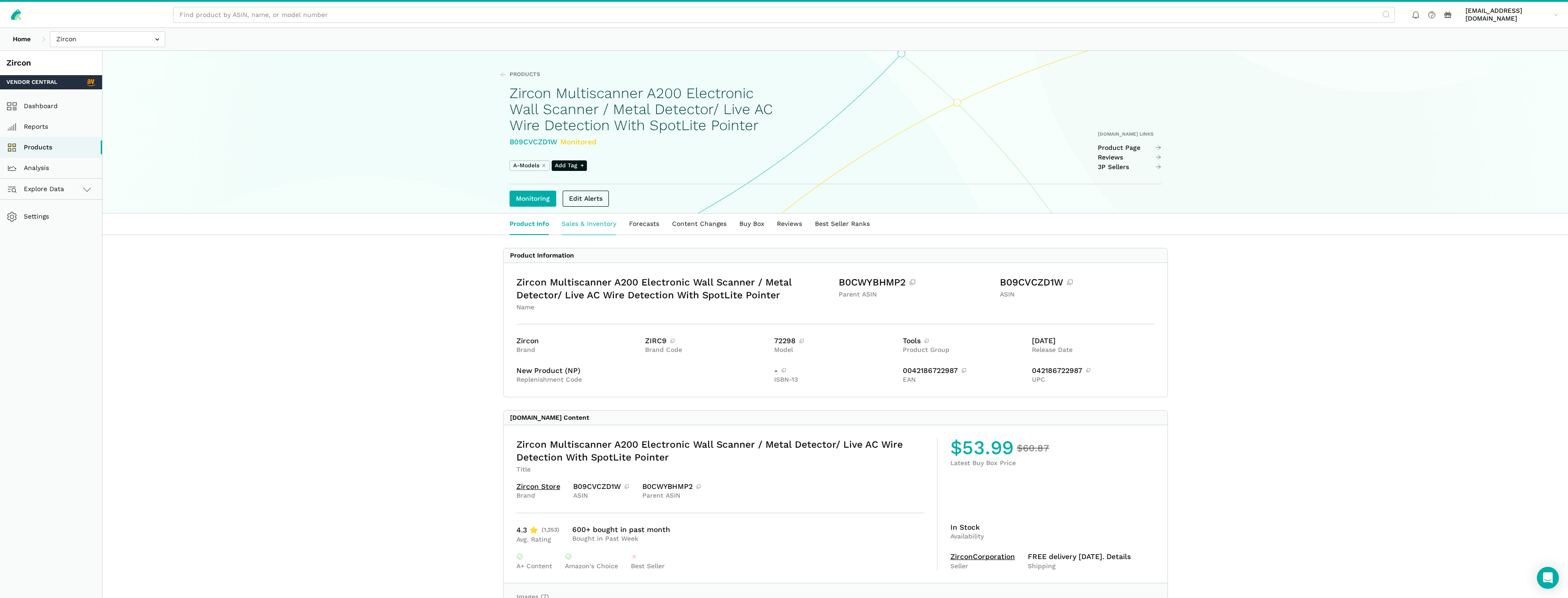
click at [586, 234] on link "Sales & Inventory" at bounding box center [589, 223] width 68 height 21
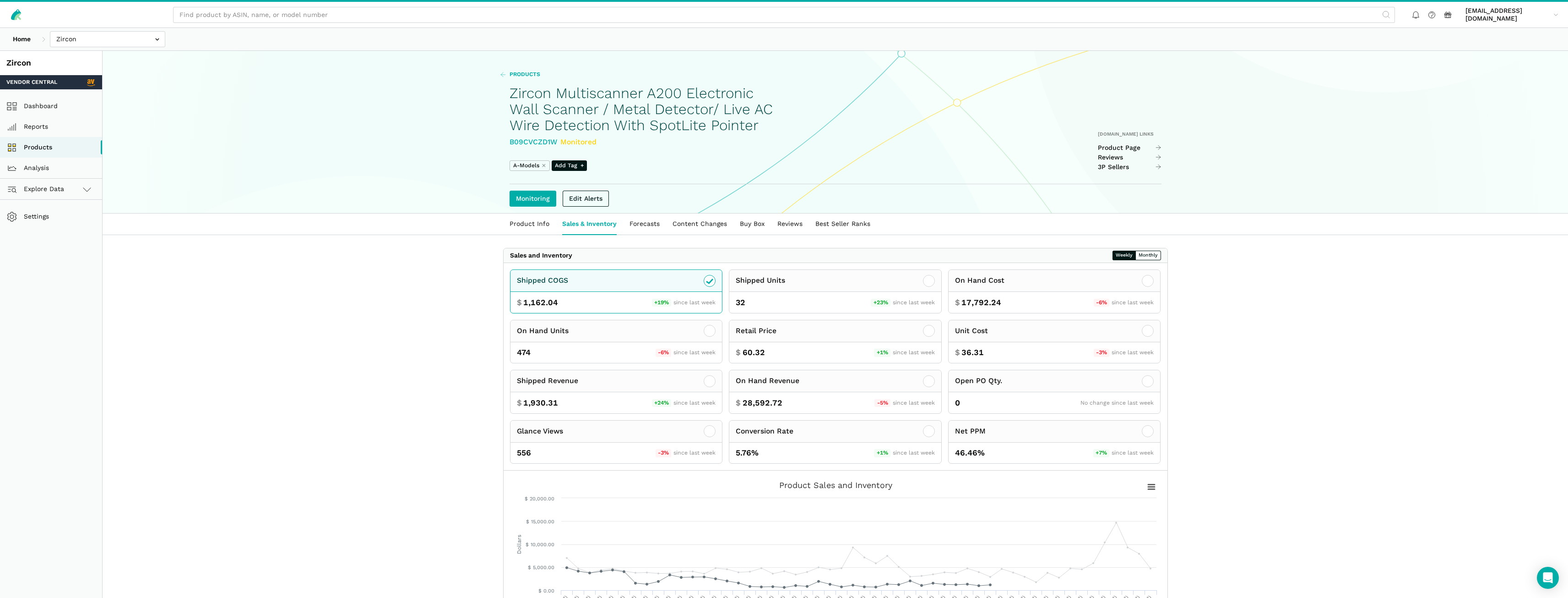
drag, startPoint x: 544, startPoint y: 72, endPoint x: 518, endPoint y: 74, distance: 26.1
click at [542, 72] on nav "Products" at bounding box center [639, 75] width 278 height 9
click at [518, 74] on span "Products" at bounding box center [525, 75] width 30 height 9
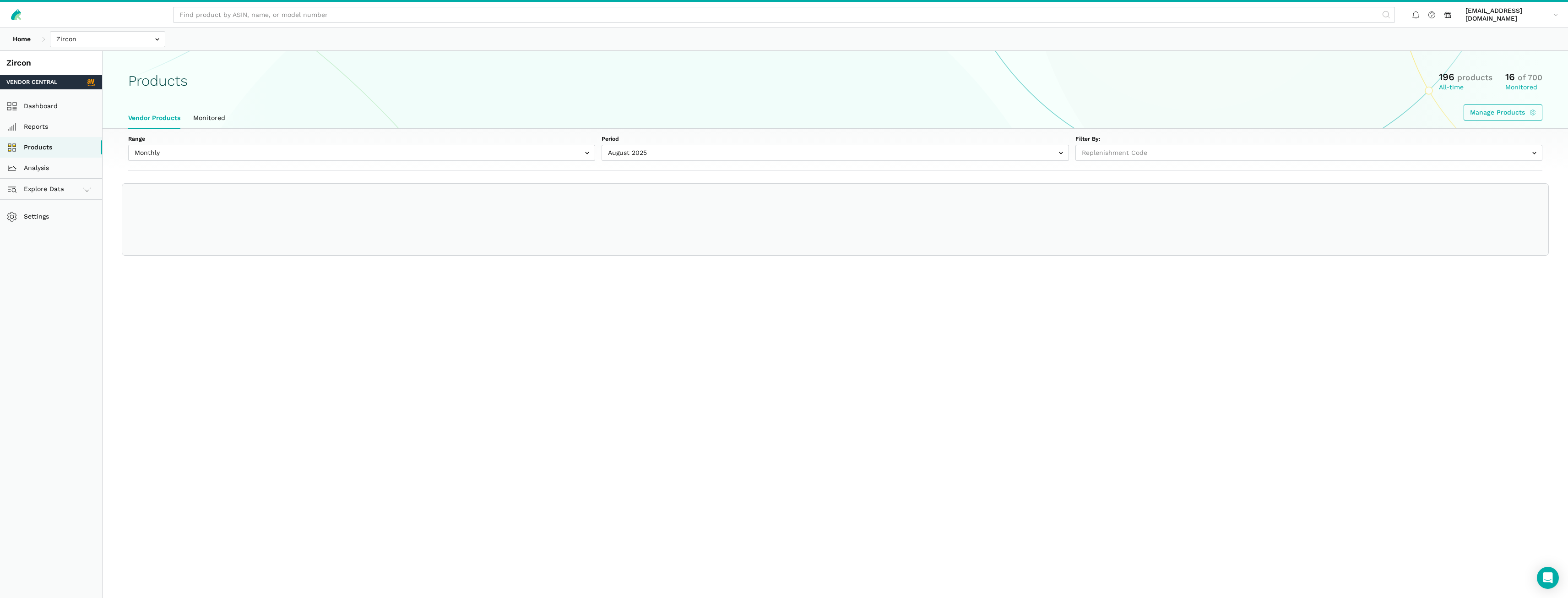
select select
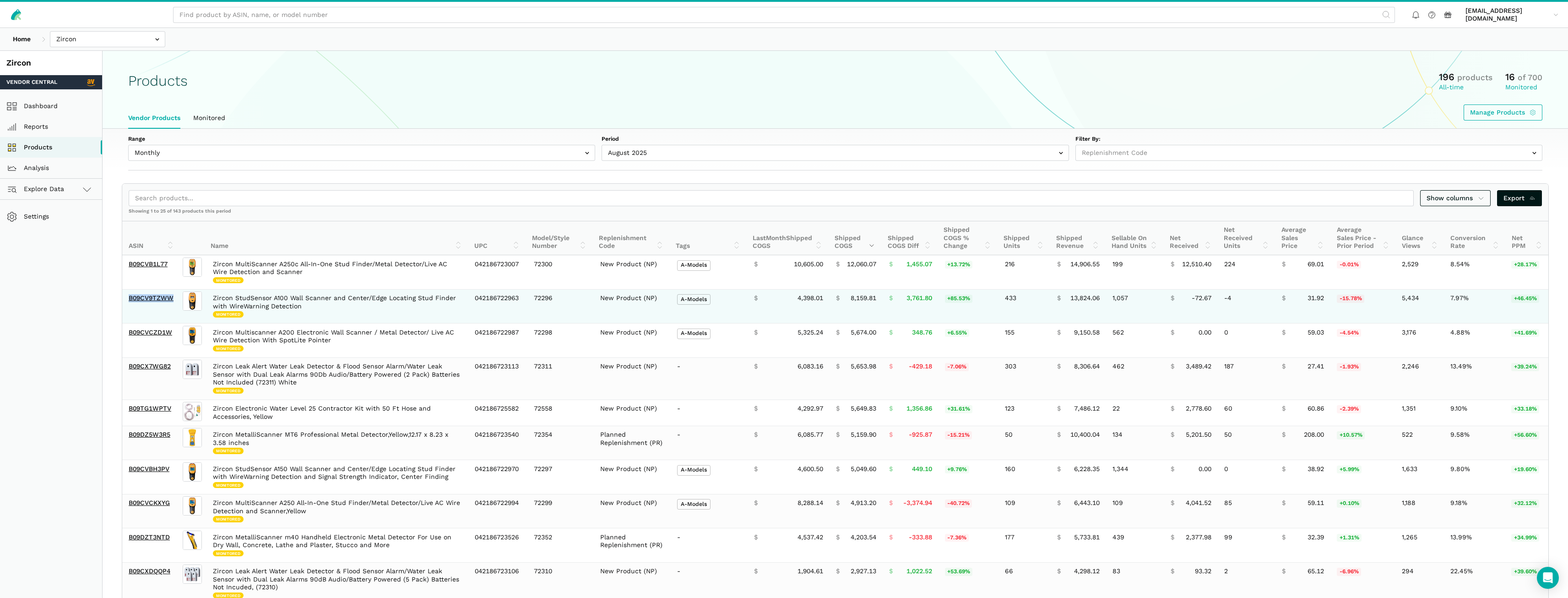
drag, startPoint x: 178, startPoint y: 302, endPoint x: 125, endPoint y: 305, distance: 53.1
click at [125, 305] on td "B09CV9TZWW" at bounding box center [152, 306] width 59 height 34
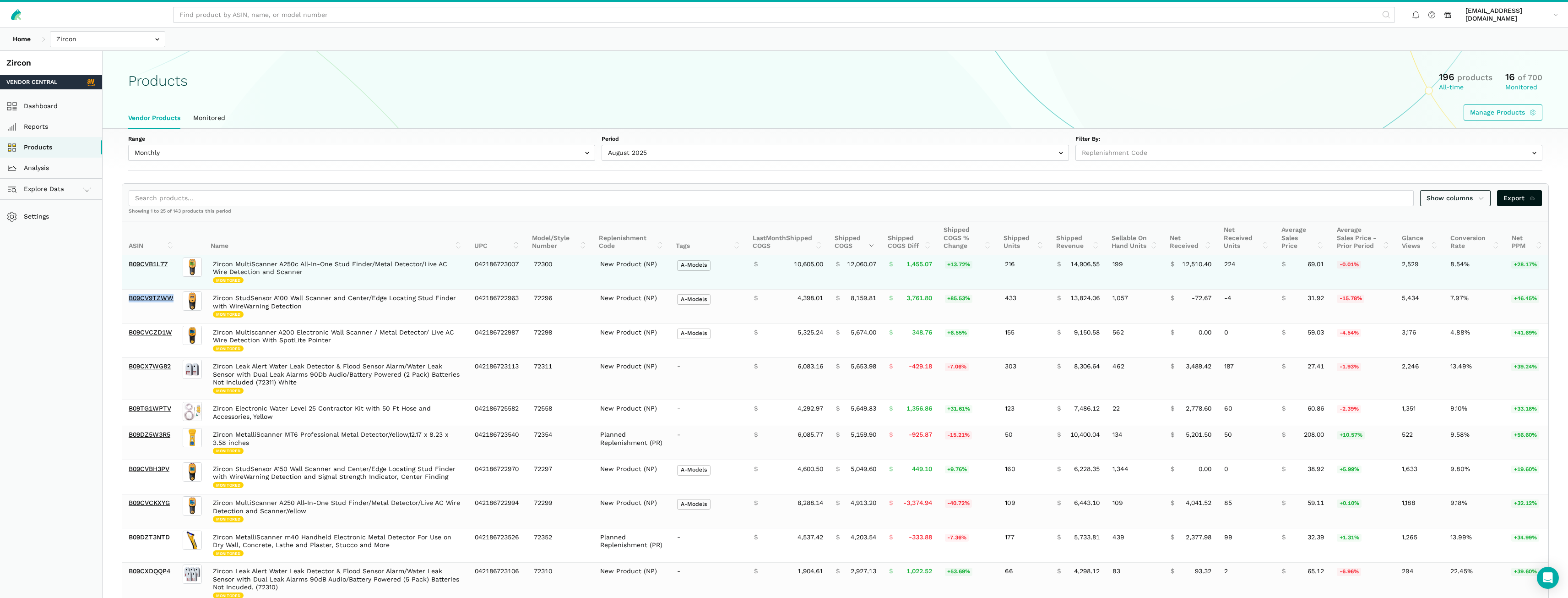
copy link "B09CV9TZWW"
